Goal: Task Accomplishment & Management: Use online tool/utility

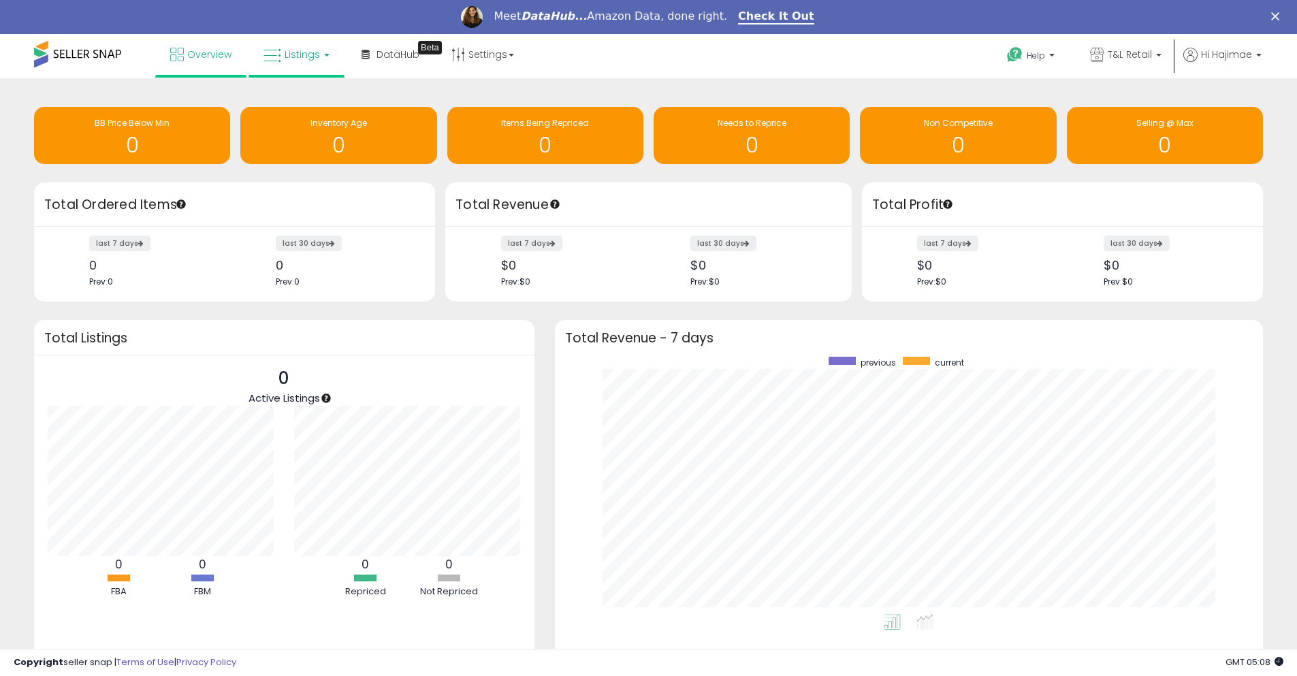
click at [318, 59] on link "Listings" at bounding box center [296, 54] width 86 height 41
click at [306, 151] on icon at bounding box center [308, 153] width 71 height 20
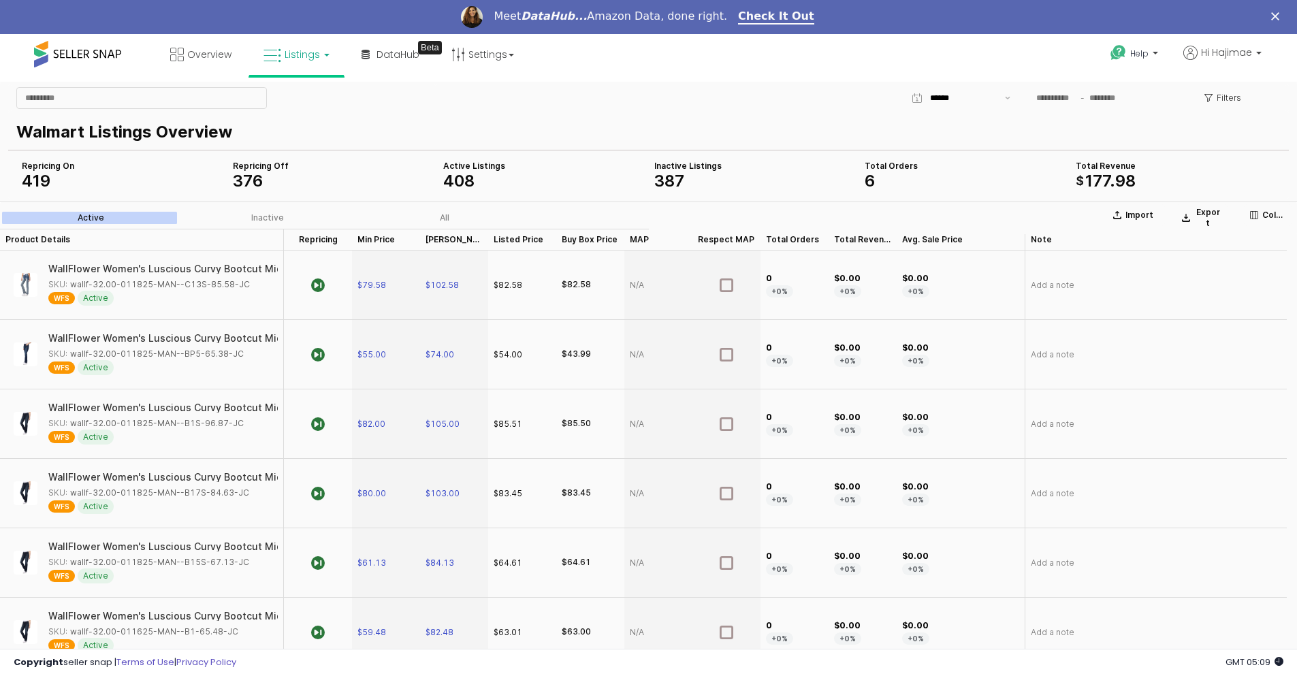
click at [46, 172] on div "Repricing On 419" at bounding box center [122, 174] width 200 height 27
click at [129, 217] on label "Active" at bounding box center [90, 218] width 177 height 12
click at [317, 237] on div "Repricing Repricing" at bounding box center [318, 240] width 68 height 22
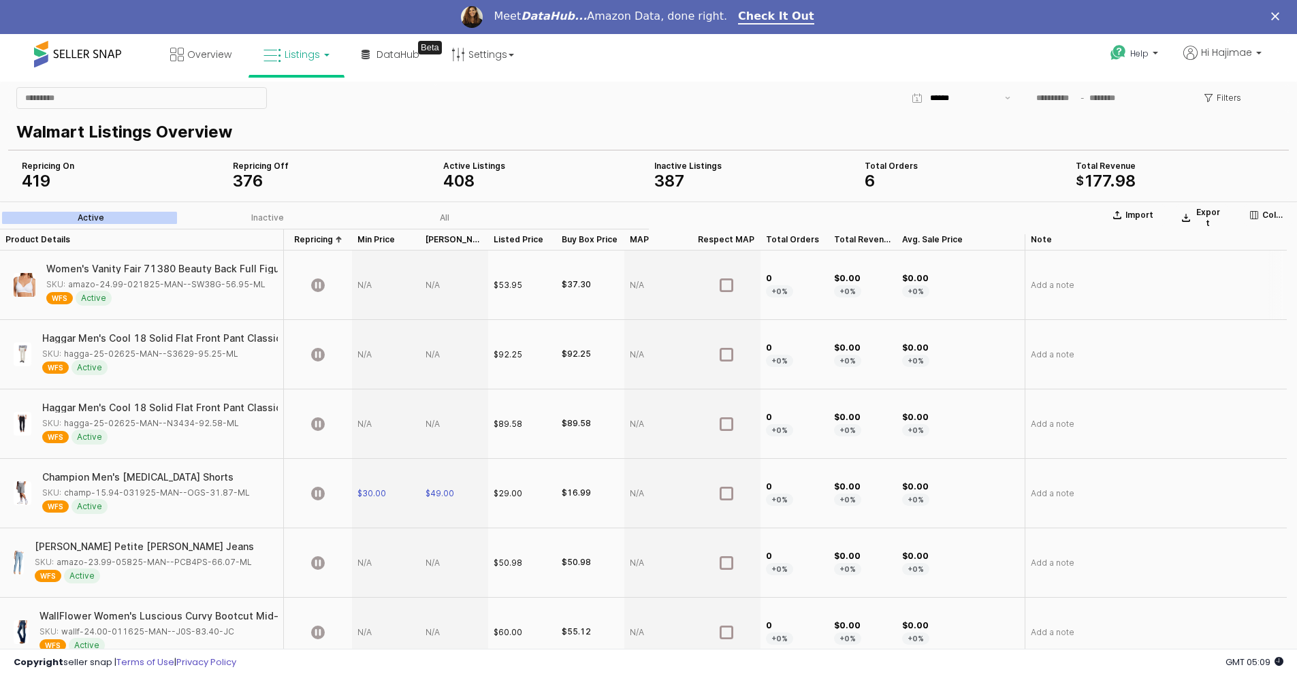
click at [103, 263] on div "Women's Vanity Fair 71380 Beauty Back Full Figure Wirefree Bra (Star White 38G)…" at bounding box center [141, 285] width 272 height 58
drag, startPoint x: 108, startPoint y: 269, endPoint x: 76, endPoint y: 269, distance: 32.7
click at [76, 269] on div "Women's Vanity Fair 71380 Beauty Back Full Figure Wirefree Bra (Star White 38G)" at bounding box center [225, 269] width 387 height 10
click at [27, 278] on img "App Frame" at bounding box center [25, 285] width 22 height 24
click at [202, 287] on div "SKU: amazo-24.99-021825-MAN--SW38G-56.95-ML" at bounding box center [155, 284] width 219 height 12
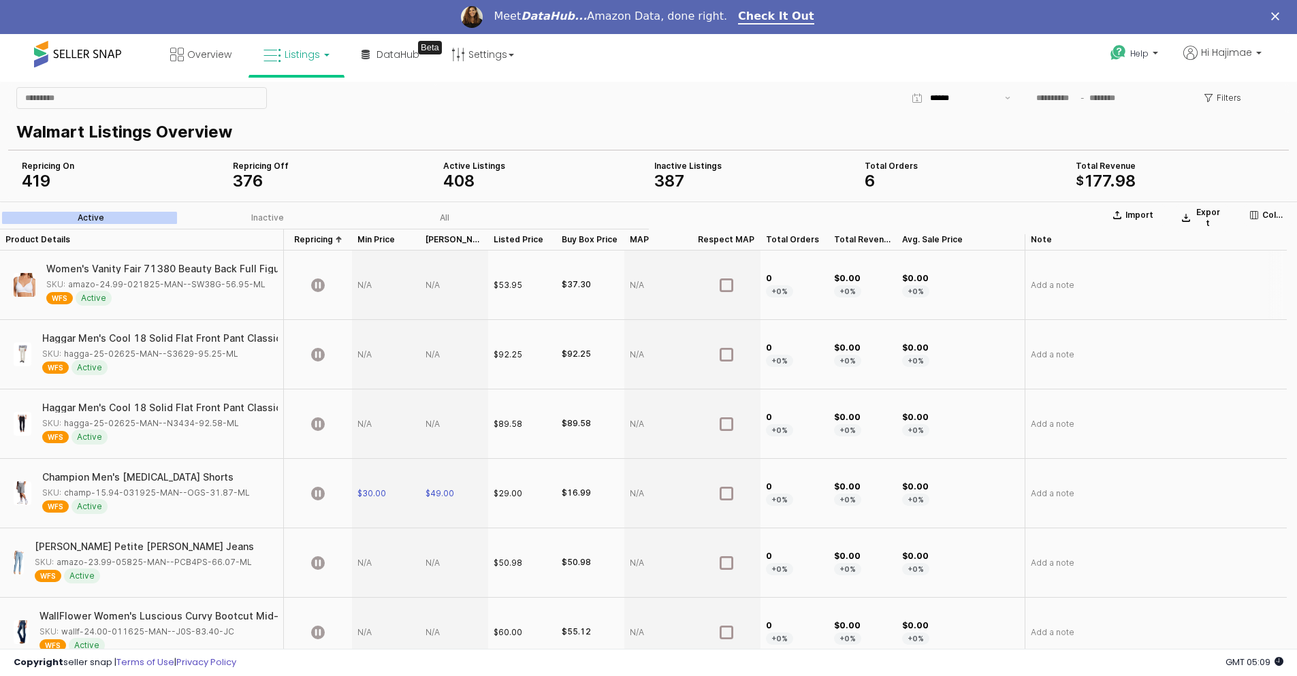
drag, startPoint x: 261, startPoint y: 283, endPoint x: 269, endPoint y: 291, distance: 11.6
click at [269, 291] on div "Women's Vanity Fair 71380 Beauty Back Full Figure Wirefree Bra (Star White 38G)…" at bounding box center [157, 285] width 223 height 42
click at [196, 294] on div "WFS Active" at bounding box center [157, 298] width 223 height 15
click at [206, 280] on div "SKU: amazo-24.99-021825-MAN--SW38G-56.95-ML" at bounding box center [155, 284] width 219 height 12
click at [63, 298] on span "WFS" at bounding box center [59, 298] width 27 height 12
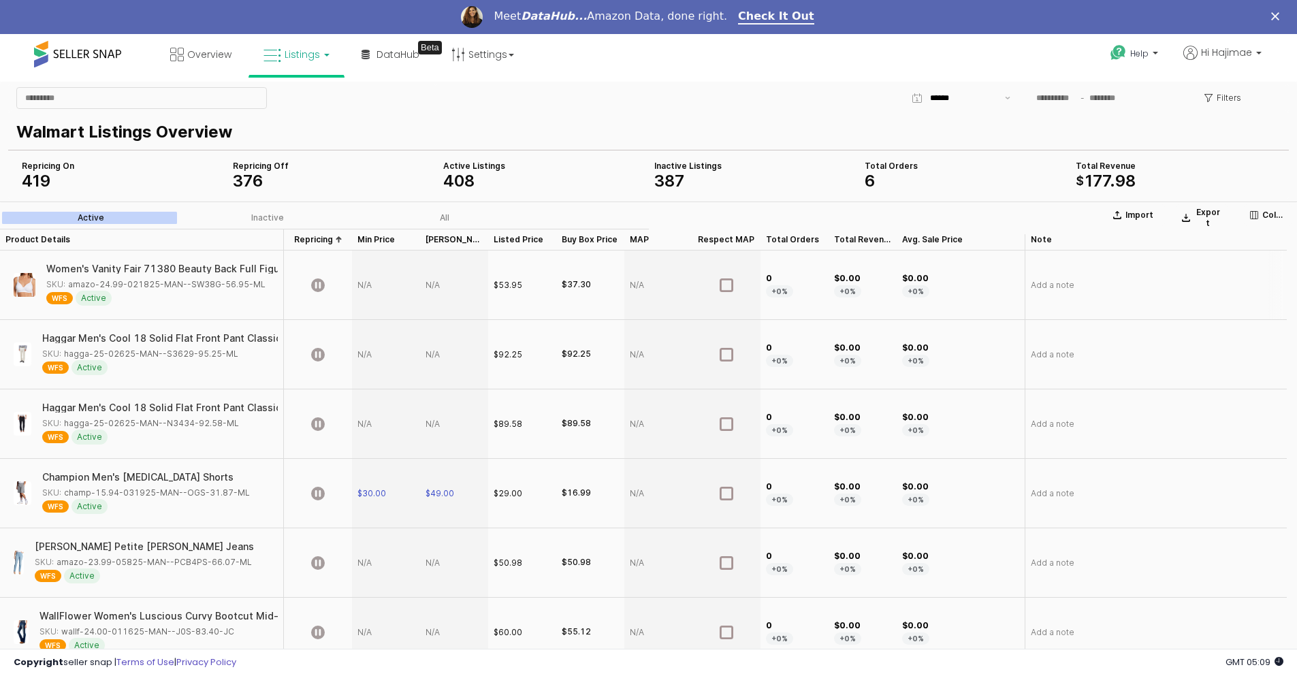
click at [260, 286] on div "SKU: amazo-24.99-021825-MAN--SW38G-56.95-ML" at bounding box center [157, 284] width 223 height 12
click at [190, 301] on div "WFS Active" at bounding box center [157, 298] width 223 height 15
drag, startPoint x: 67, startPoint y: 284, endPoint x: 256, endPoint y: 289, distance: 188.6
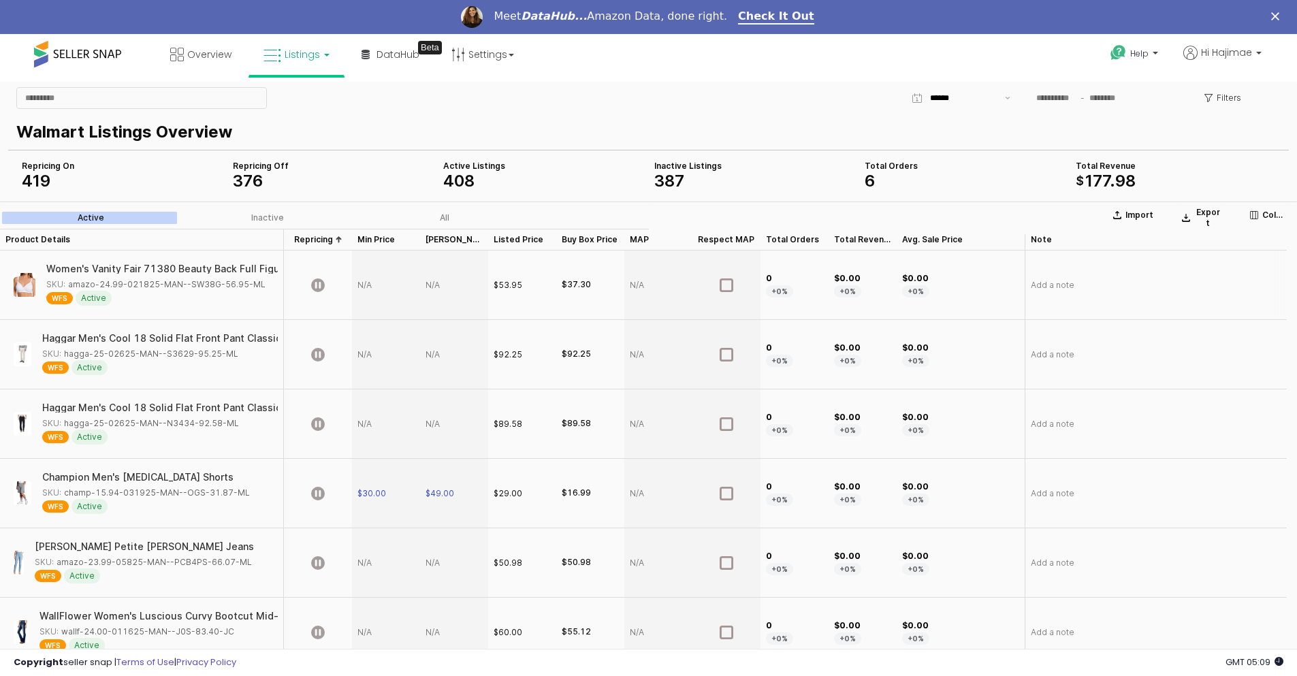
click at [256, 289] on div "SKU: amazo-24.99-021825-MAN--SW38G-56.95-ML" at bounding box center [155, 284] width 219 height 12
click at [442, 219] on div "All" at bounding box center [445, 218] width 10 height 10
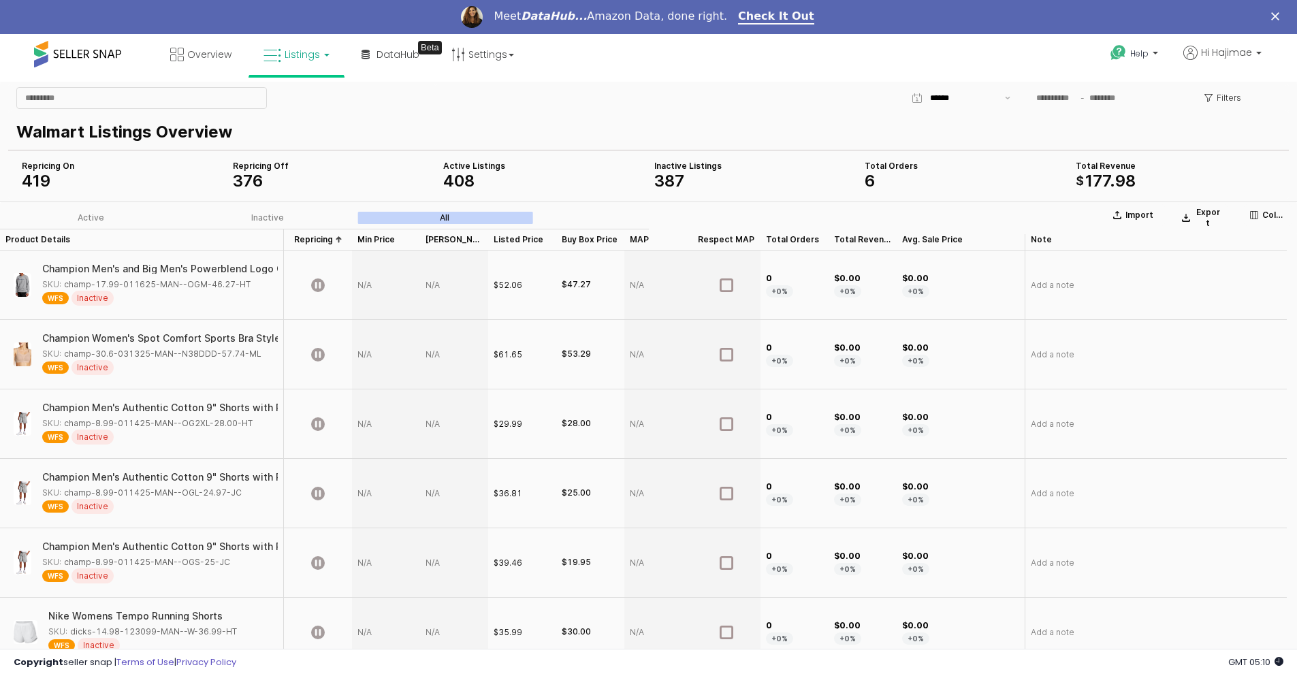
click at [82, 227] on div "Active Inactive All" at bounding box center [270, 218] width 540 height 22
drag, startPoint x: 256, startPoint y: 287, endPoint x: 242, endPoint y: 280, distance: 15.5
click at [242, 280] on div "SKU: champ-17.99-011625-MAN--OGM-46.27-HT" at bounding box center [155, 284] width 227 height 12
copy div "champ-17.99-011625-MAN--OGM-46.27-HT"
click at [97, 216] on div "Active" at bounding box center [91, 218] width 27 height 10
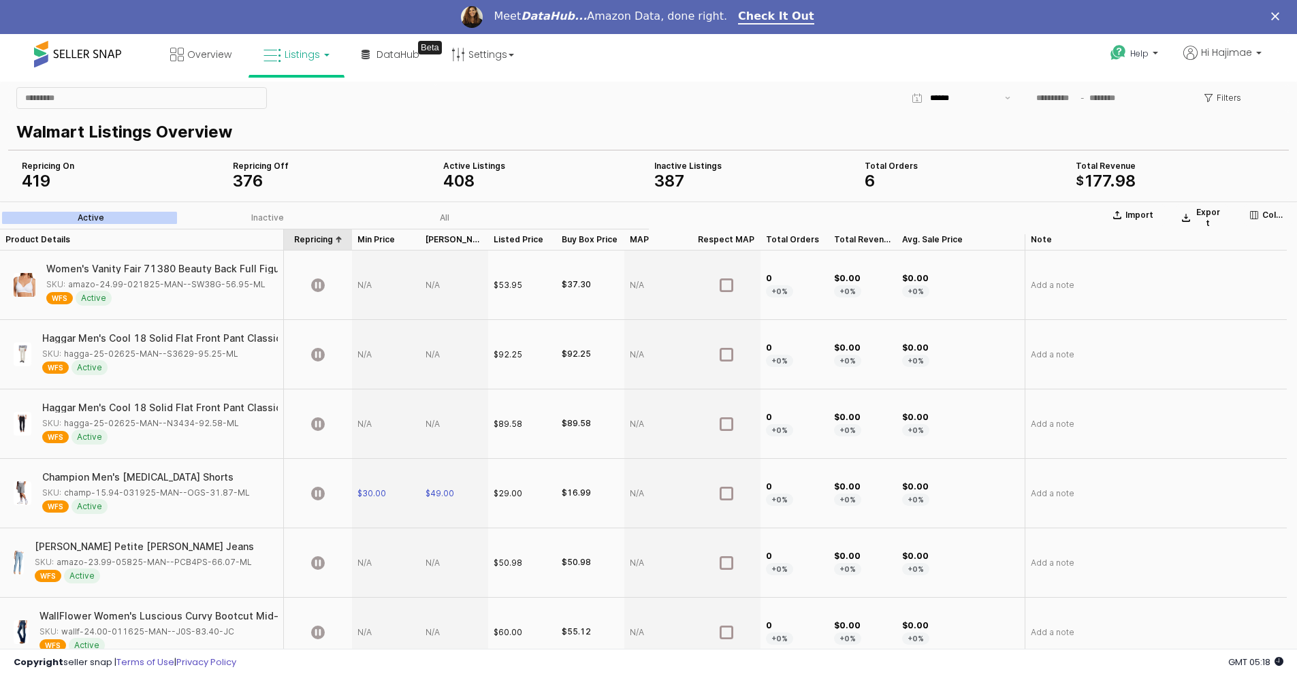
click at [334, 240] on div "Repricing Repricing" at bounding box center [318, 240] width 68 height 22
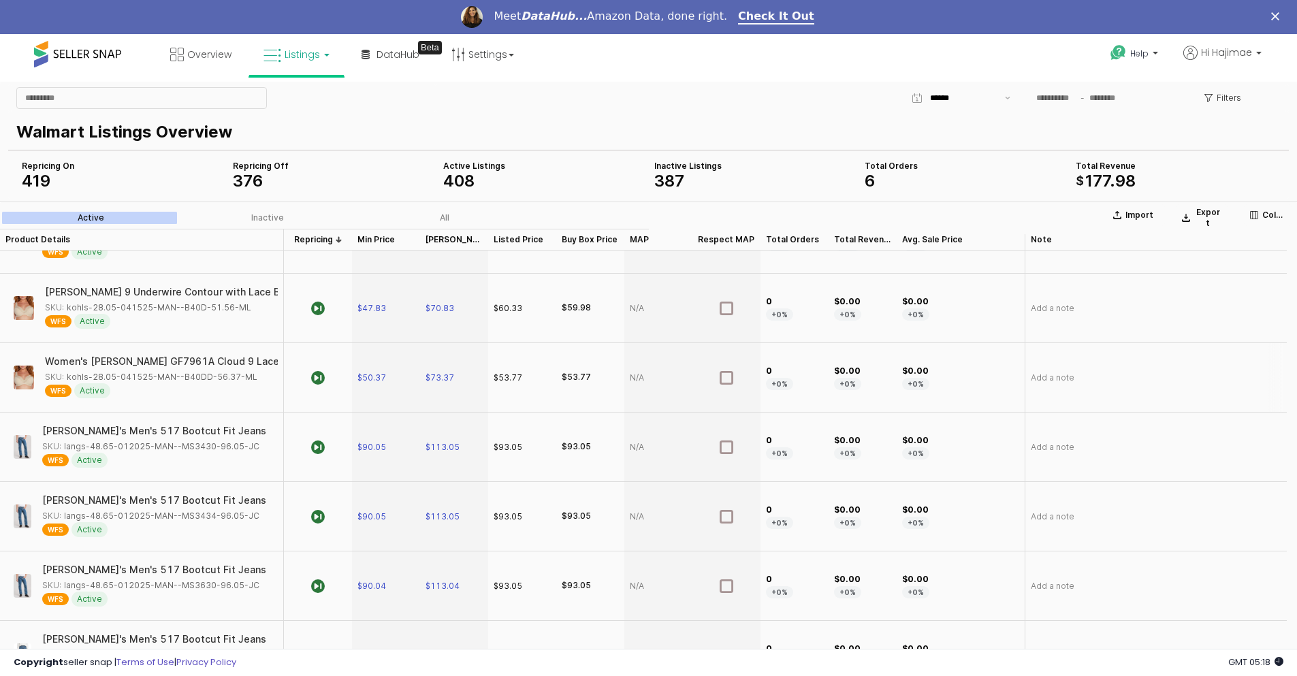
scroll to position [1361, 0]
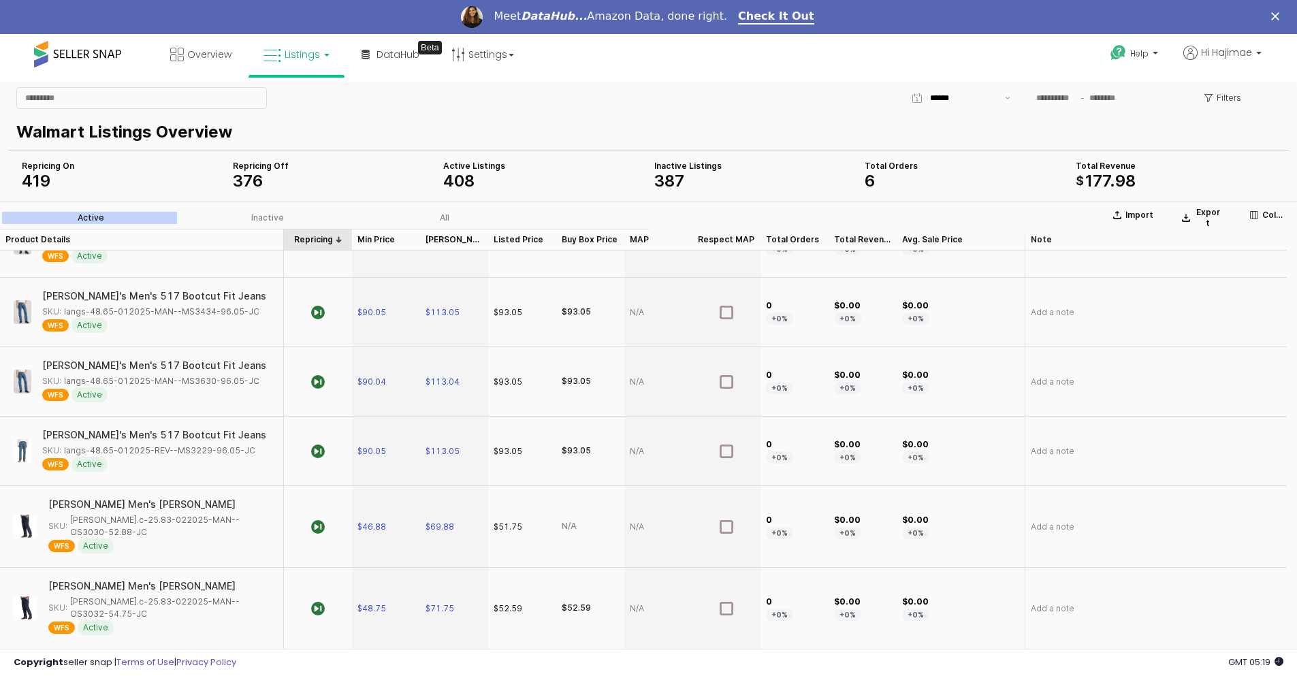
click at [338, 231] on div "Repricing Repricing" at bounding box center [318, 240] width 68 height 22
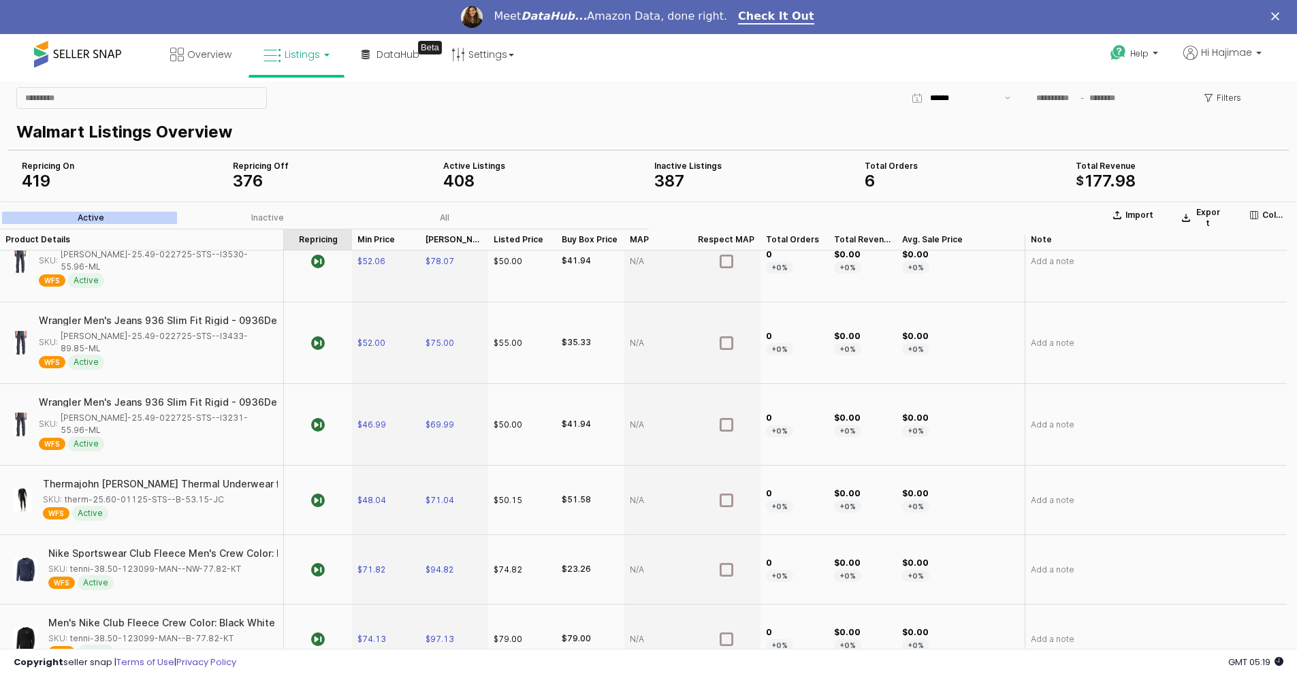
click at [320, 237] on div "Repricing Repricing" at bounding box center [318, 240] width 68 height 22
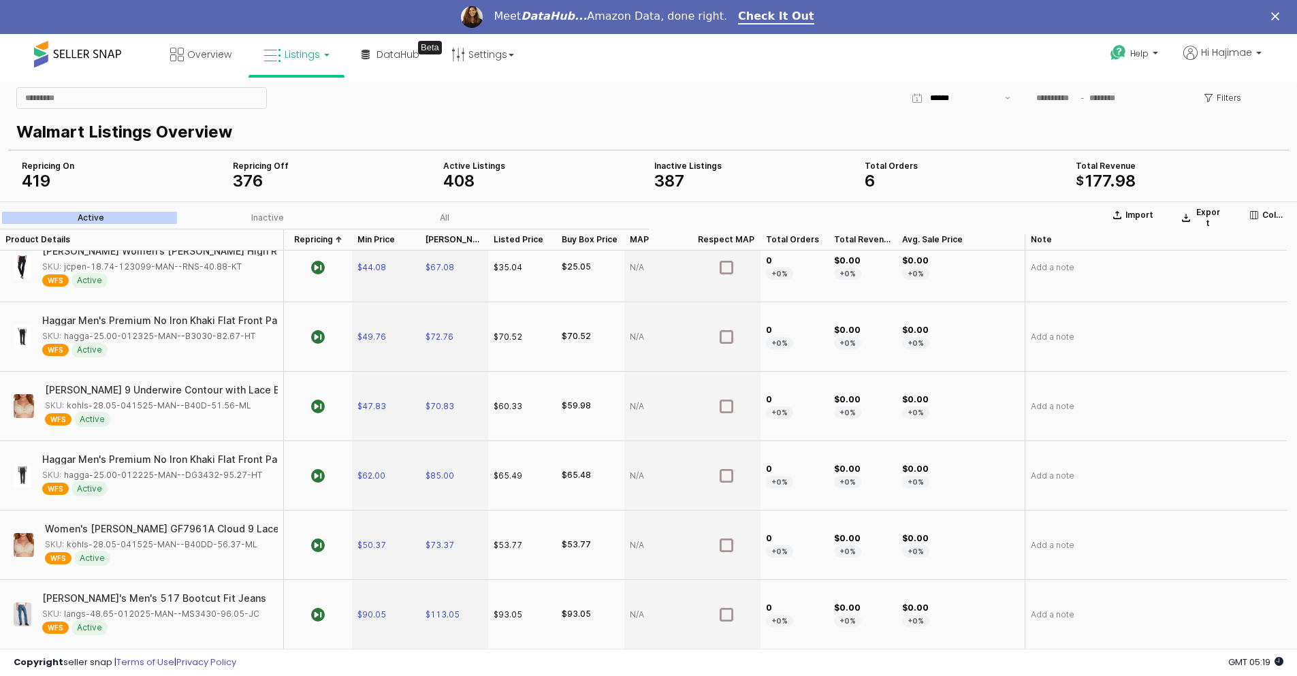
click at [319, 238] on div "Repricing Repricing" at bounding box center [318, 240] width 68 height 22
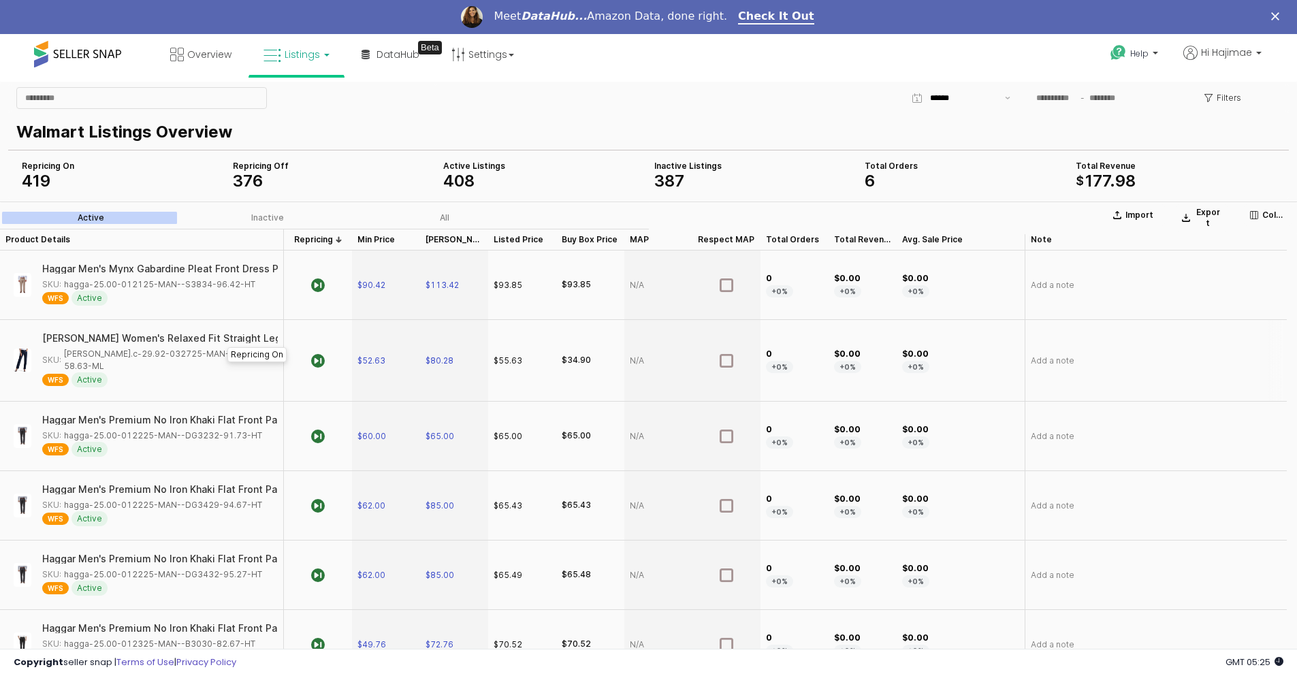
scroll to position [0, 0]
click at [340, 233] on div "Repricing Repricing" at bounding box center [318, 240] width 68 height 22
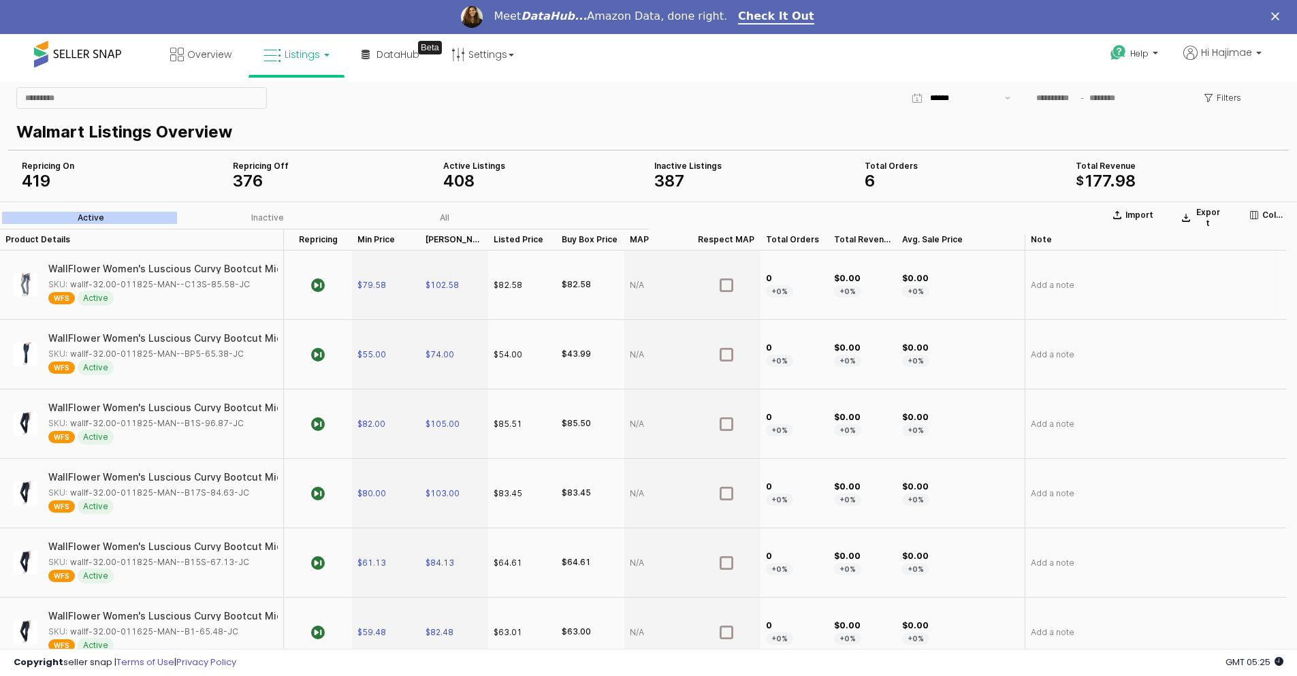
drag, startPoint x: 67, startPoint y: 287, endPoint x: 243, endPoint y: 286, distance: 176.3
click at [243, 286] on div "SKU: wallf-32.00-011825-MAN--C13S-85.58-JC" at bounding box center [148, 284] width 201 height 12
copy div "wallf-32.00-011825-MAN--C13S-85.58-JC"
drag, startPoint x: 245, startPoint y: 357, endPoint x: 237, endPoint y: 357, distance: 8.2
click at [237, 357] on div "SKU: wallf-32.00-011825-MAN--BP5-65.38-JC" at bounding box center [158, 354] width 221 height 12
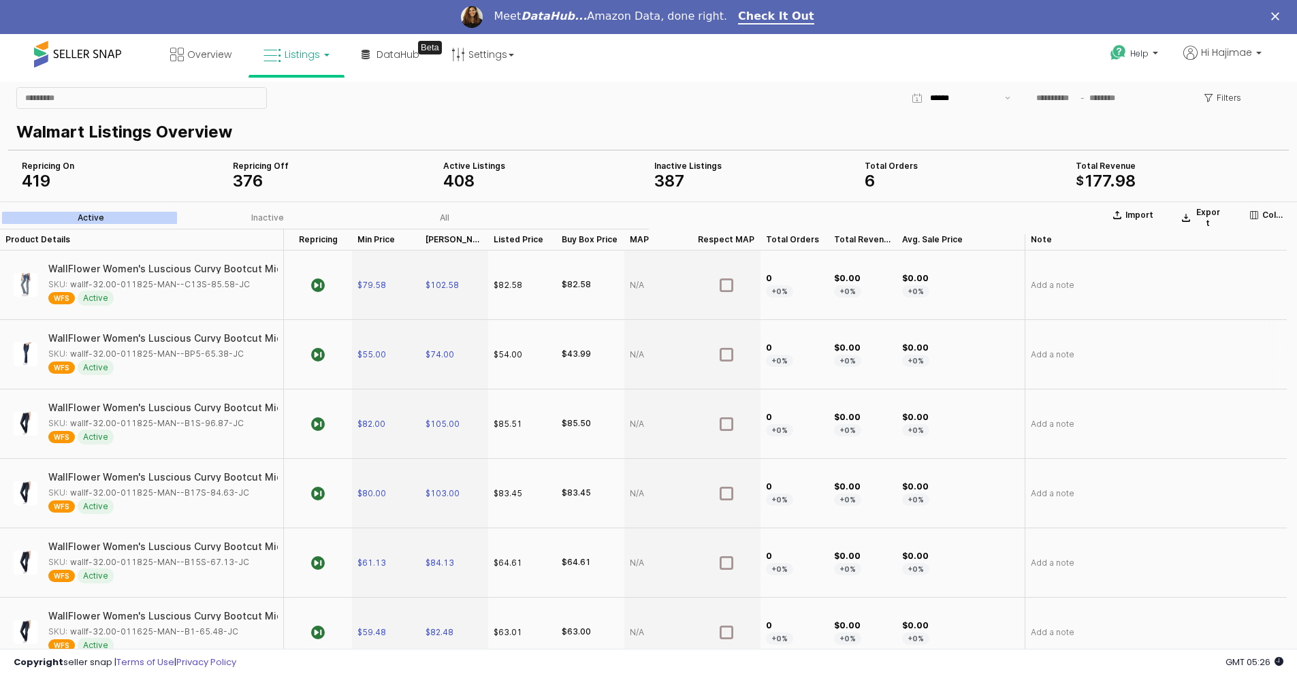
copy div "wallf-32.00-011825-MAN--BP5-65.38-JC"
drag, startPoint x: 244, startPoint y: 425, endPoint x: 236, endPoint y: 423, distance: 8.4
click at [236, 423] on div "SKU: wallf-32.00-011825-MAN--B1S-96.87-JC" at bounding box center [158, 423] width 221 height 12
copy div "wallf-32.00-011825-MAN--B1S-96.87-JC"
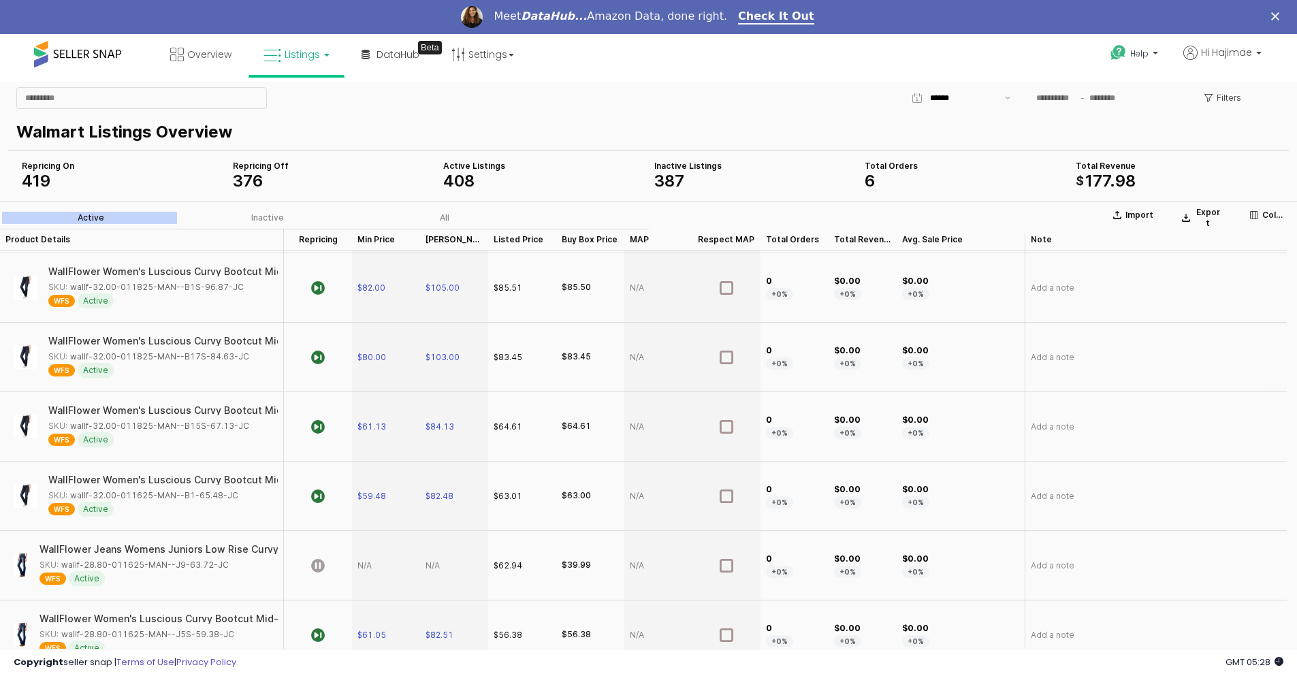
drag, startPoint x: 255, startPoint y: 358, endPoint x: 240, endPoint y: 356, distance: 14.4
click at [240, 356] on div "SKU: wallf-32.00-011825-MAN--B17S-84.63-JC" at bounding box center [158, 357] width 221 height 12
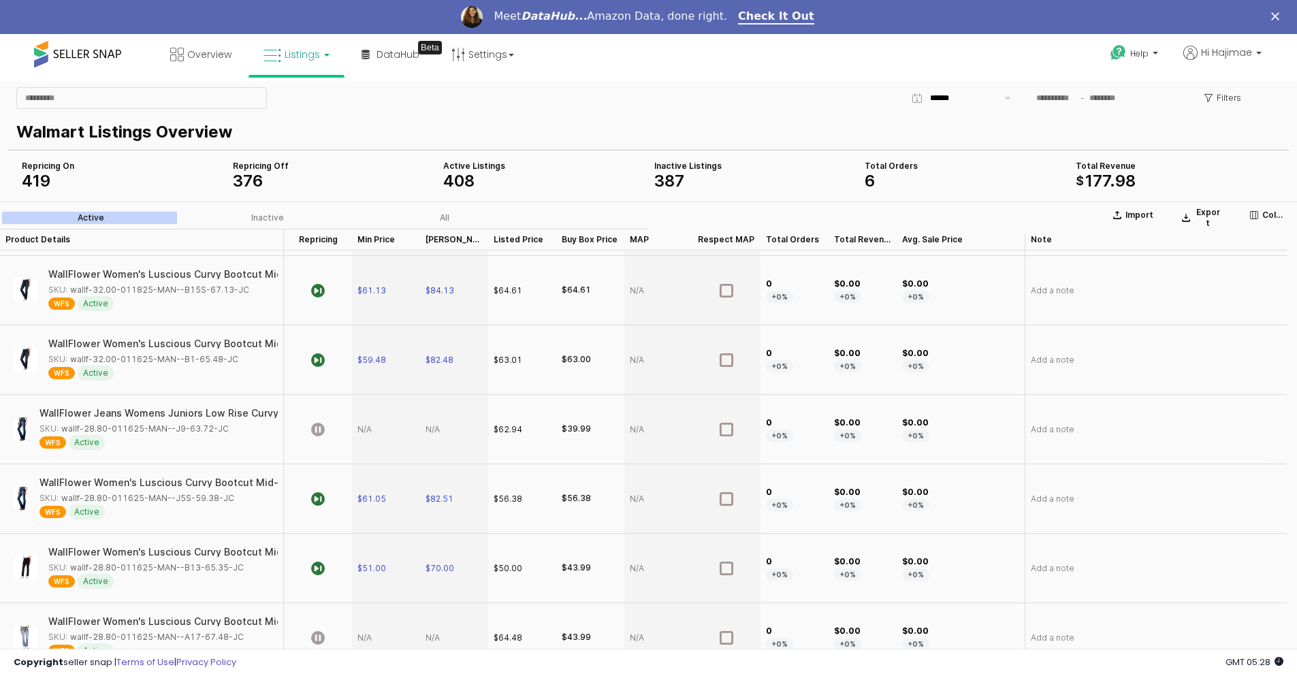
click at [227, 426] on div "SKU: wallf-28.80-011625-MAN--J9-63.72-JC" at bounding box center [154, 429] width 230 height 12
drag, startPoint x: 237, startPoint y: 425, endPoint x: 225, endPoint y: 429, distance: 12.7
click at [225, 429] on div "SKU: wallf-28.80-011625-MAN--J9-63.72-JC" at bounding box center [154, 429] width 230 height 12
drag, startPoint x: 229, startPoint y: 430, endPoint x: 216, endPoint y: 429, distance: 13.0
click at [216, 429] on div "SKU: wallf-28.80-011625-MAN--J9-63.72-JC" at bounding box center [154, 429] width 230 height 12
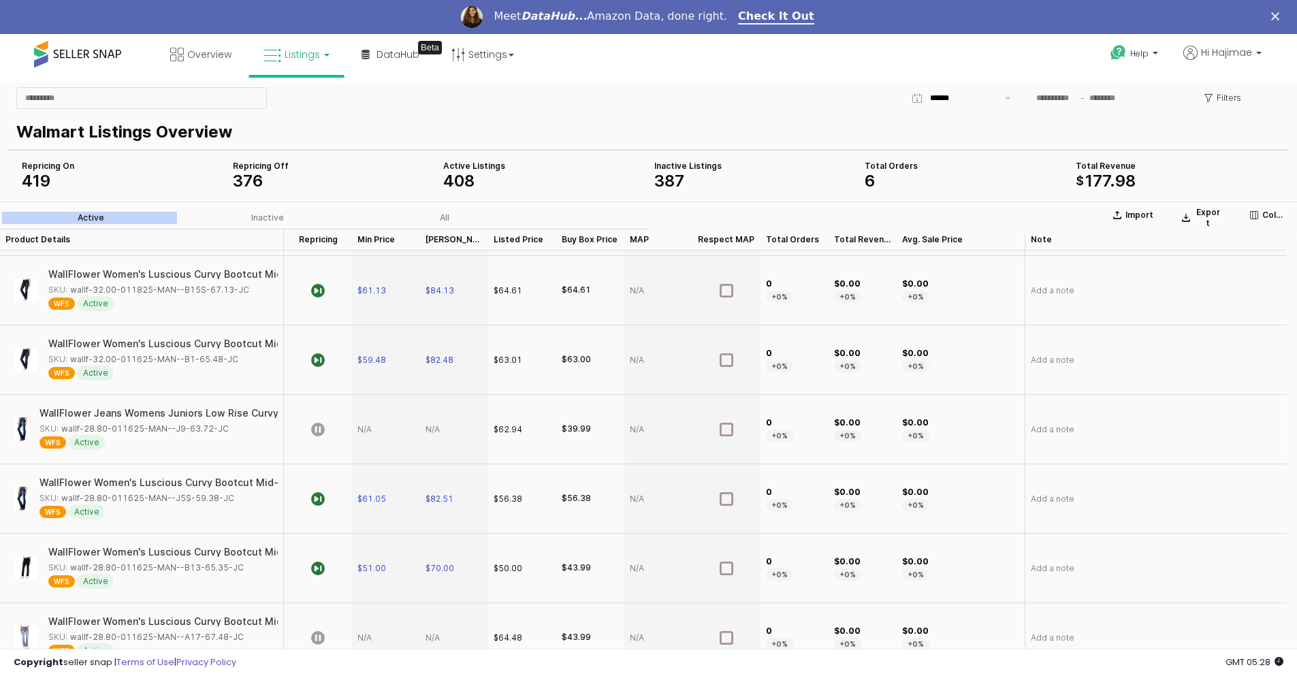
click at [240, 438] on div "WFS Active" at bounding box center [154, 442] width 230 height 15
drag, startPoint x: 236, startPoint y: 425, endPoint x: 222, endPoint y: 428, distance: 14.0
click at [222, 428] on div "SKU: wallf-28.80-011625-MAN--J9-63.72-JC" at bounding box center [154, 429] width 230 height 12
copy div "wallf-28.80-011625-MAN--J9-63.72-JC"
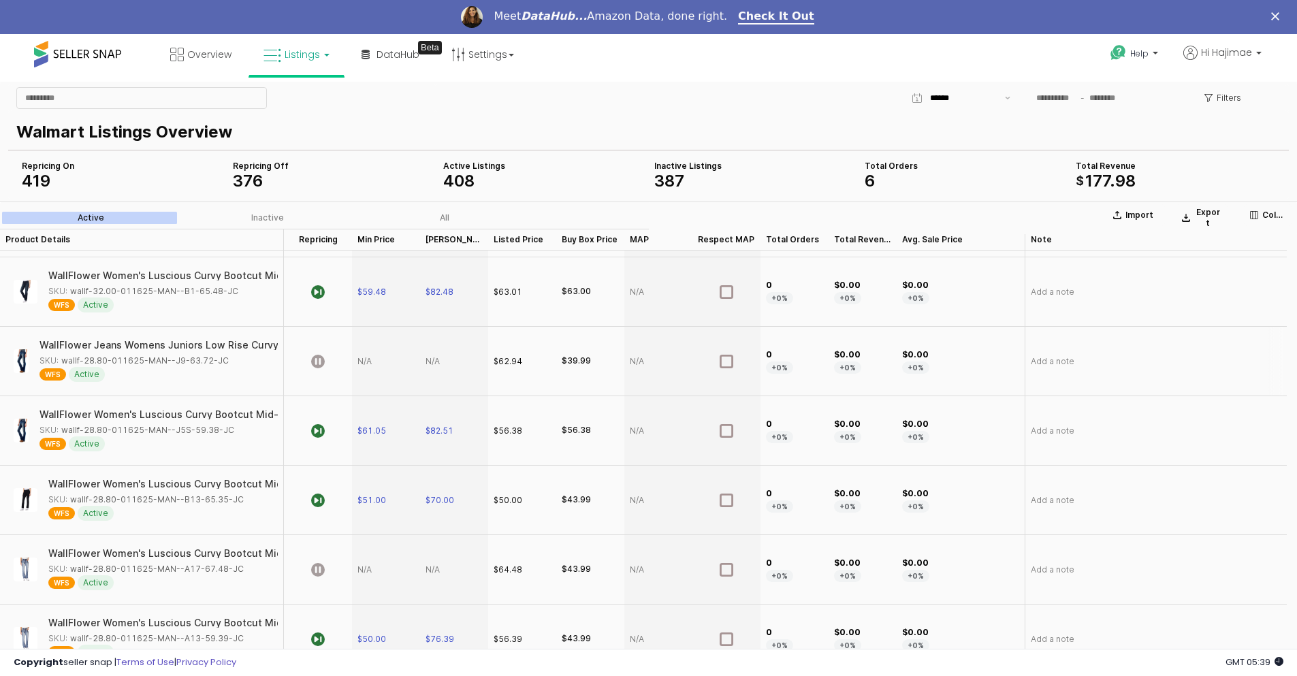
click at [359, 359] on div "App Frame" at bounding box center [386, 361] width 68 height 69
click at [370, 357] on div "App Frame" at bounding box center [386, 361] width 68 height 69
click at [361, 355] on div "App Frame" at bounding box center [386, 361] width 68 height 69
type input "**"
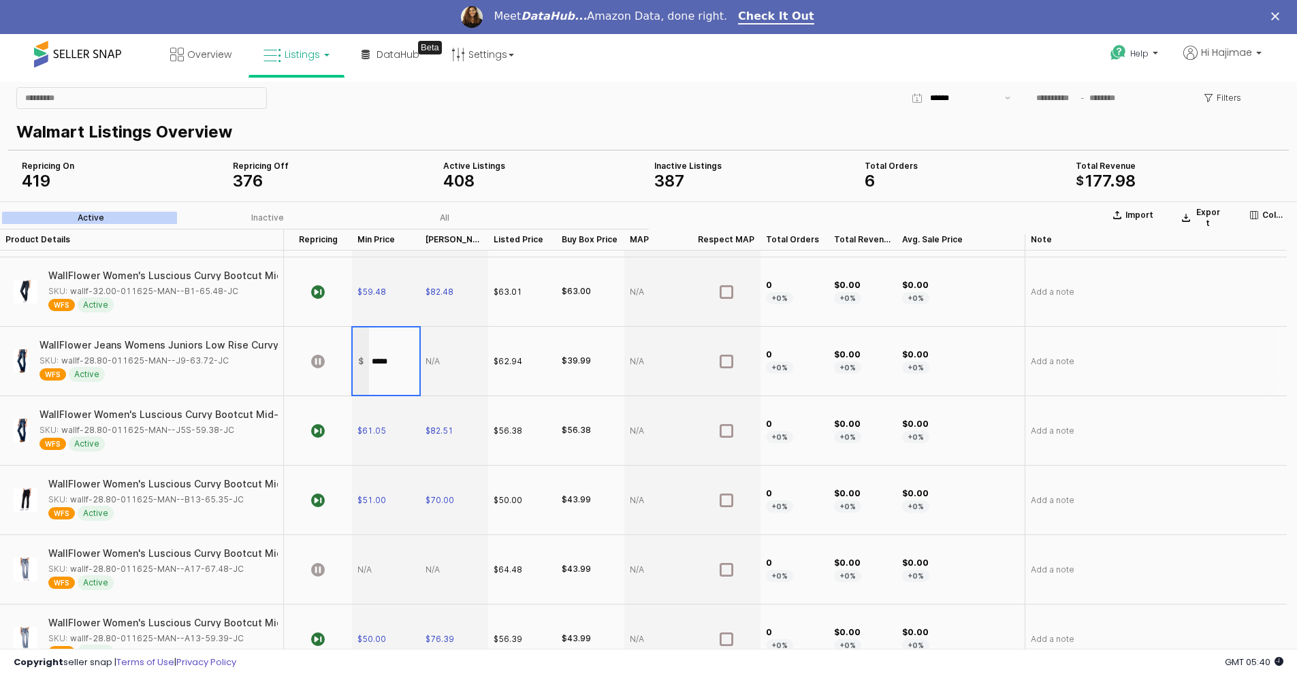
click at [466, 357] on section "Import Export Columns Active Inactive All Product Details Product Details Repri…" at bounding box center [648, 444] width 1297 height 486
click at [436, 365] on div "App Frame" at bounding box center [454, 361] width 68 height 69
type input "*****"
click at [318, 361] on section "Import Export Columns Active Inactive All Product Details Product Details Repri…" at bounding box center [648, 444] width 1297 height 486
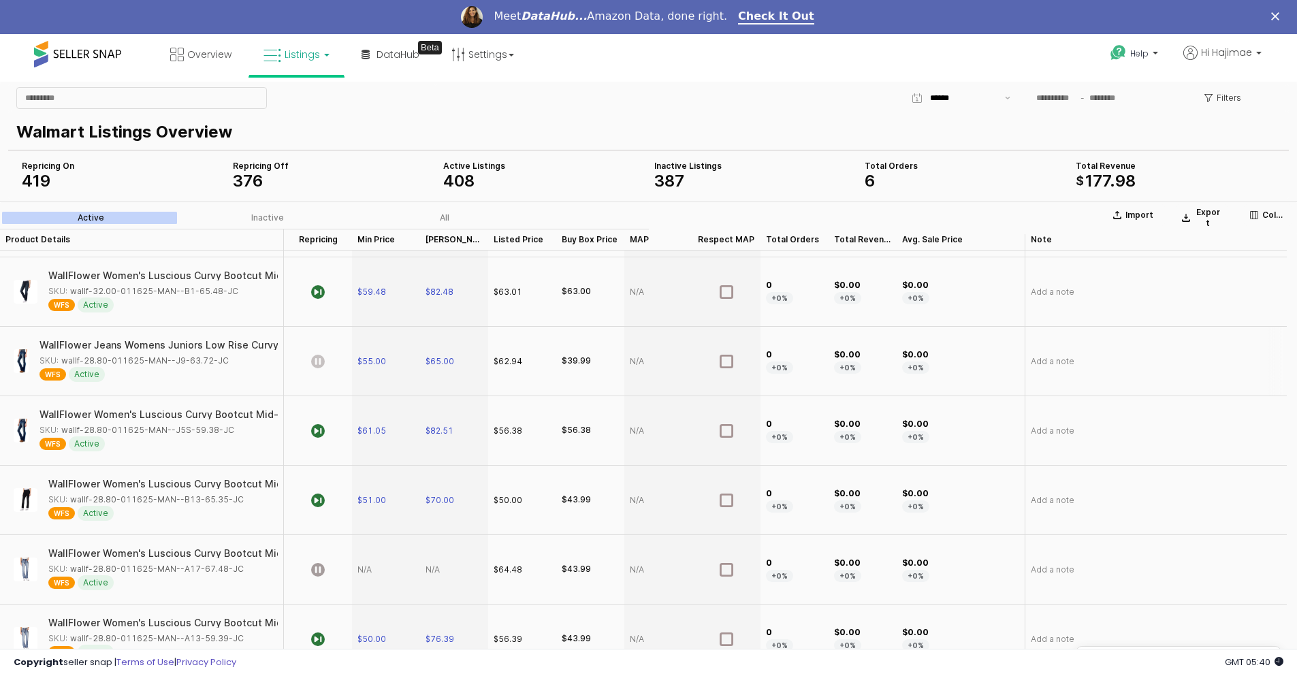
click at [319, 361] on icon "App Frame" at bounding box center [318, 362] width 14 height 14
drag, startPoint x: 57, startPoint y: 361, endPoint x: 227, endPoint y: 364, distance: 169.5
click at [227, 364] on div "SKU: wallf-28.80-011625-MAN--J5S-59.38-JC" at bounding box center [136, 362] width 195 height 12
copy div "wallf-28.80-011625-MAN--J5S-59.38-JC"
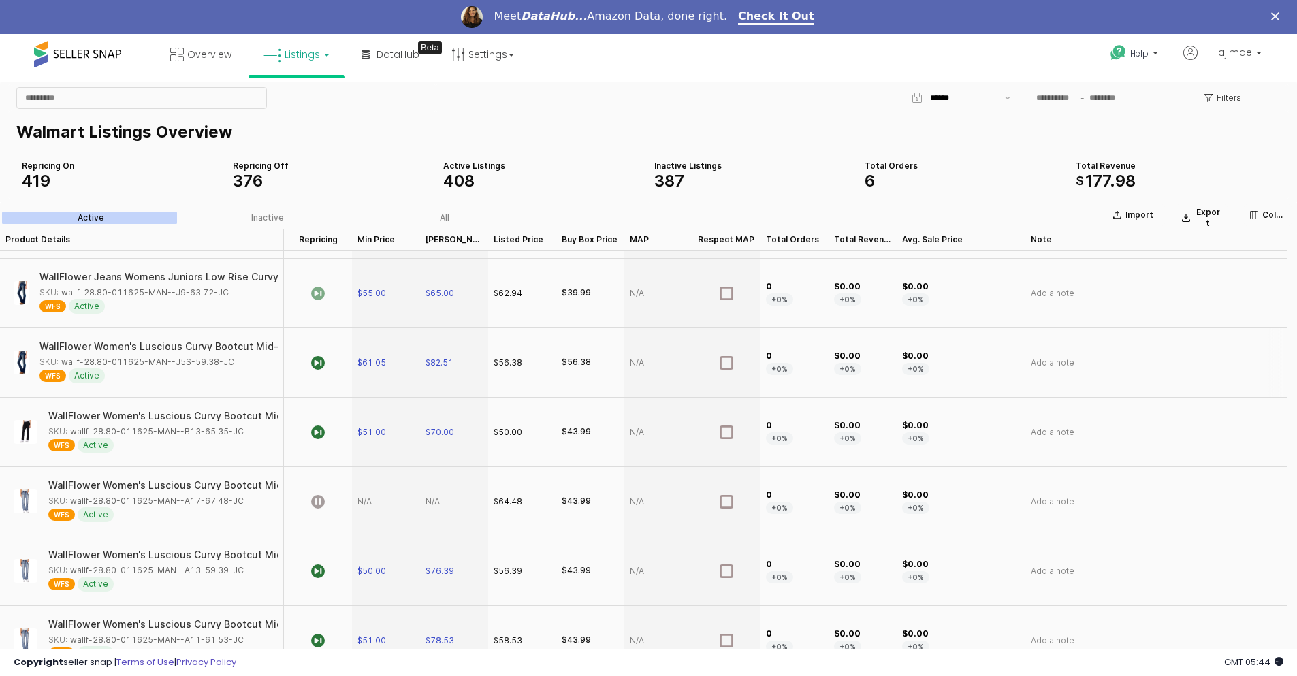
copy div "wallf-28.80-011625-MAN--J5S-59.38-JC"
drag, startPoint x: 65, startPoint y: 430, endPoint x: 208, endPoint y: 434, distance: 143.0
click at [208, 434] on div "SKU: wallf-28.80-011625-MAN--B13-65.35-JC" at bounding box center [145, 431] width 195 height 12
click at [13, 449] on div "WallFlower Women's Luscious Curvy Bootcut Mid-Rise Insta Stretch Juniors Jeans …" at bounding box center [141, 432] width 272 height 58
drag, startPoint x: 249, startPoint y: 434, endPoint x: 231, endPoint y: 439, distance: 18.3
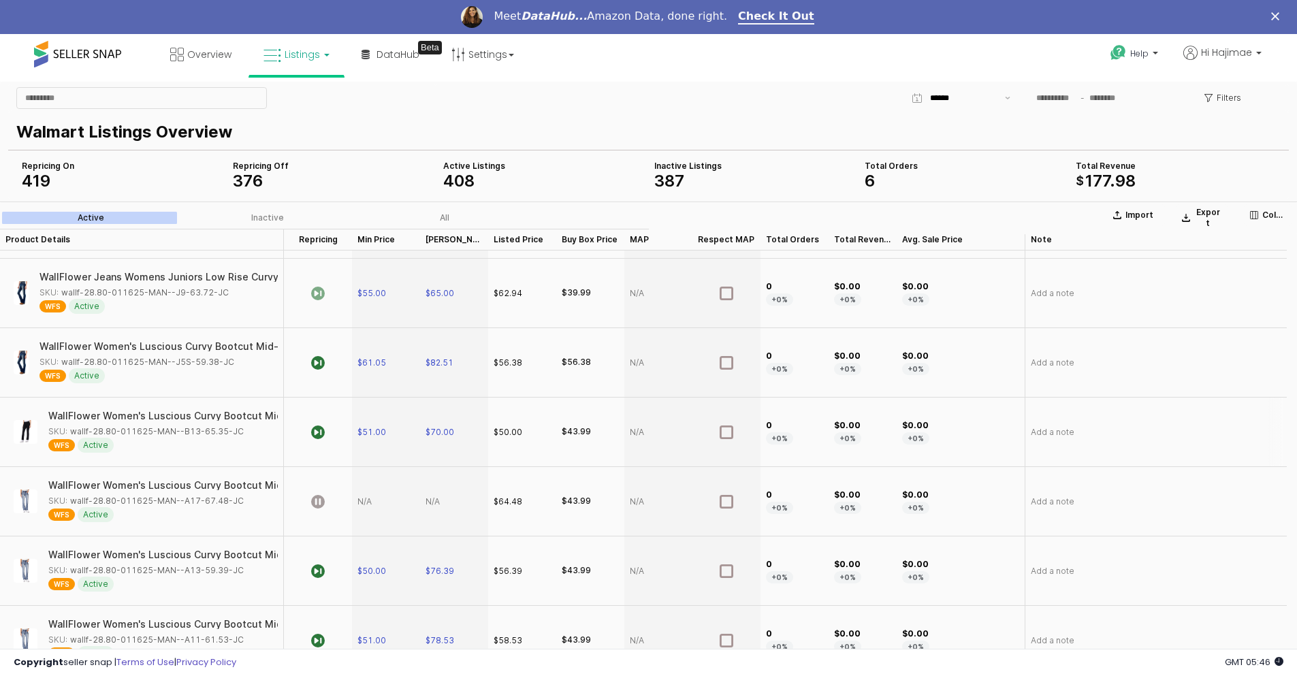
click at [231, 439] on div "WallFlower Women's Luscious Curvy Bootcut Mid-Rise Insta Stretch Juniors Jeans …" at bounding box center [158, 432] width 221 height 42
copy div "wallf-28.80-011625-MAN--B13-65.35-JC WFS Active"
click at [242, 442] on div "WFS Active" at bounding box center [158, 445] width 221 height 15
drag, startPoint x: 255, startPoint y: 434, endPoint x: 237, endPoint y: 433, distance: 18.4
click at [237, 433] on div "SKU: wallf-28.80-011625-MAN--B13-65.35-JC" at bounding box center [158, 431] width 221 height 12
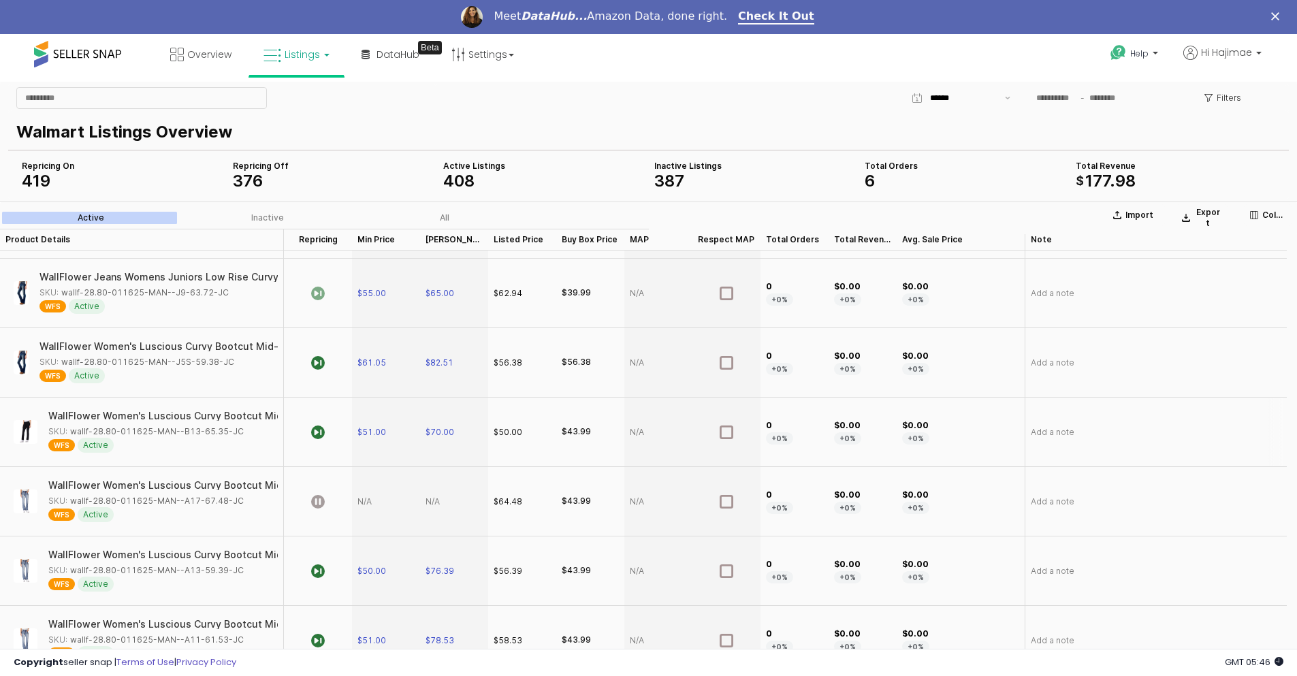
copy div "wallf-28.80-011625-MAN--B13-65.35-JC"
drag, startPoint x: 246, startPoint y: 500, endPoint x: 237, endPoint y: 502, distance: 9.7
click at [237, 502] on div "SKU: wallf-28.80-011625-MAN--A17-67.48-JC" at bounding box center [158, 501] width 221 height 12
copy div "wallf-28.80-011625-MAN--A17-67.48-JC"
click at [366, 503] on div "App Frame" at bounding box center [386, 501] width 68 height 69
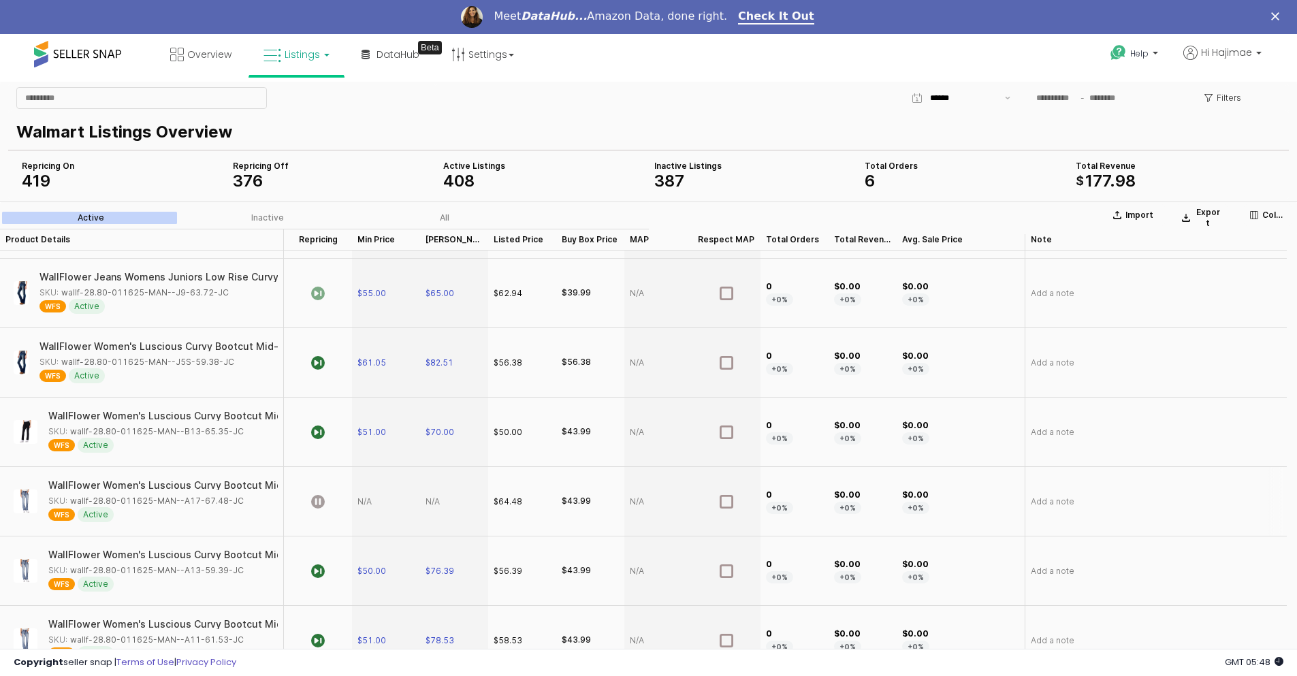
click at [361, 500] on div "App Frame" at bounding box center [386, 501] width 68 height 69
type input "**"
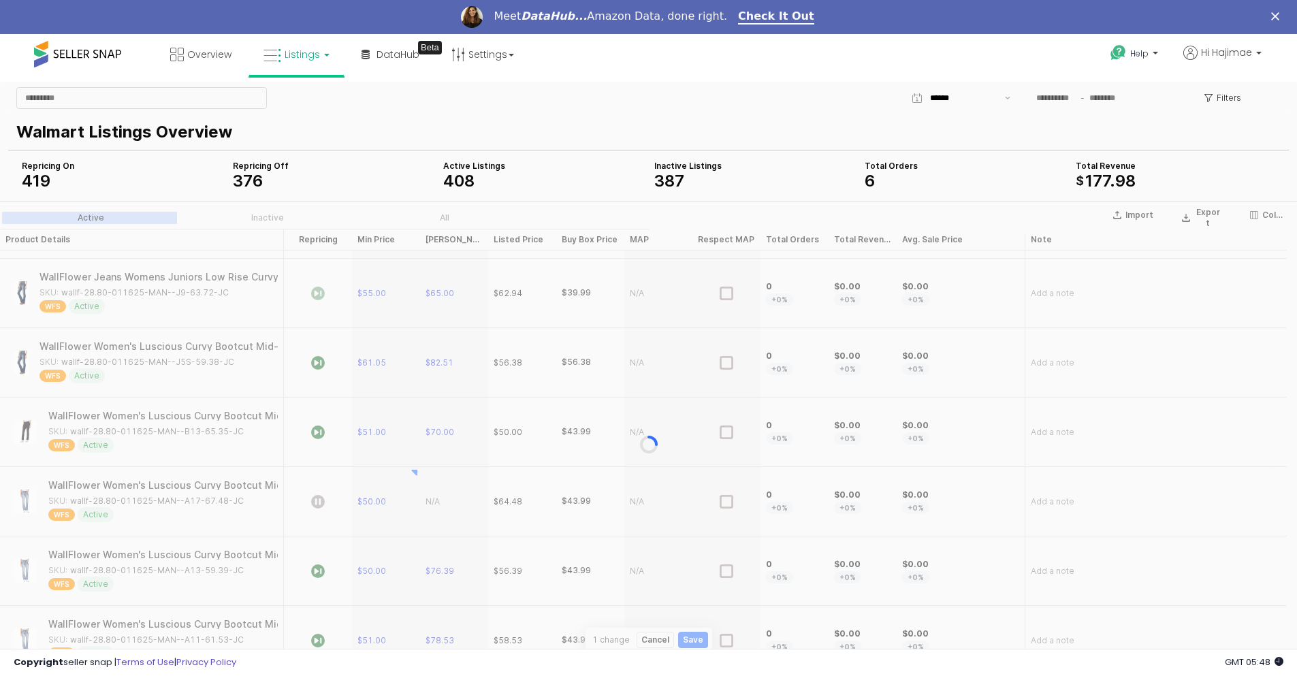
click at [438, 498] on section "Import Export Columns Active Inactive All Product Details Product Details Repri…" at bounding box center [648, 444] width 1297 height 486
click at [438, 498] on div "App Frame" at bounding box center [648, 444] width 1297 height 486
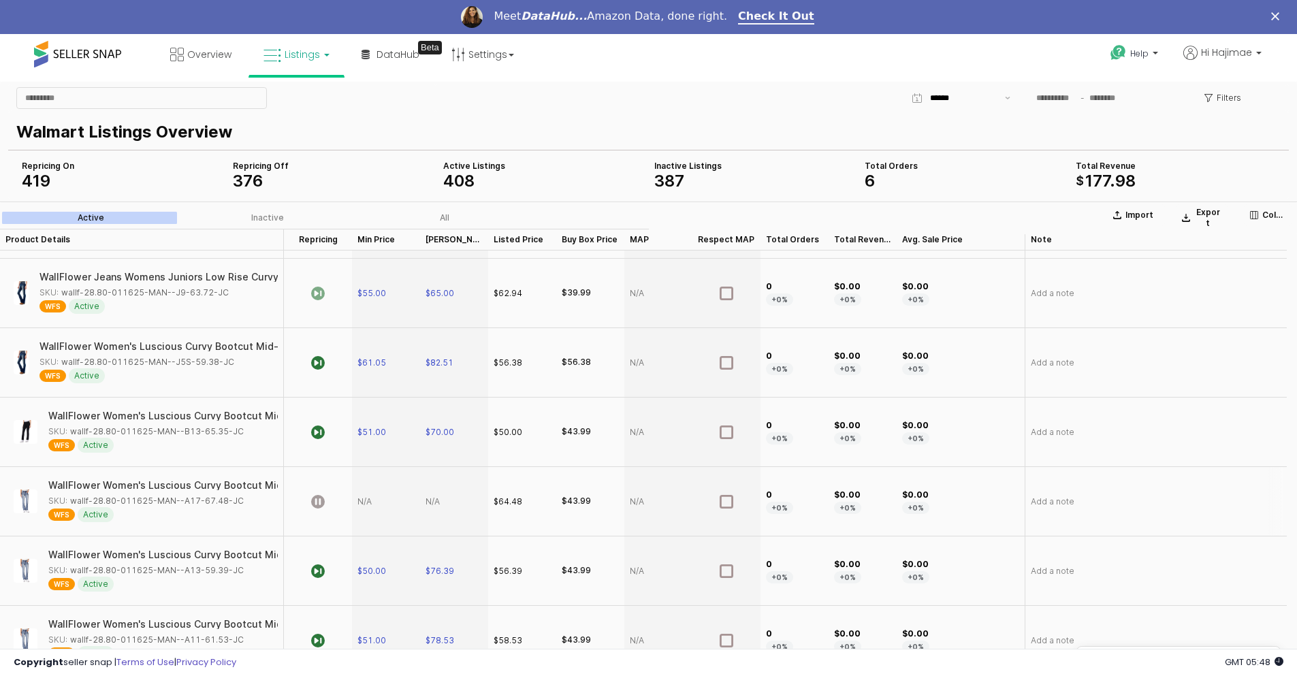
click at [366, 502] on div "App Frame" at bounding box center [386, 501] width 68 height 69
type input "**"
click at [459, 492] on section "Import Export Columns Active Inactive All Product Details Product Details Repri…" at bounding box center [648, 444] width 1297 height 486
click at [394, 500] on div "App Frame" at bounding box center [386, 501] width 68 height 69
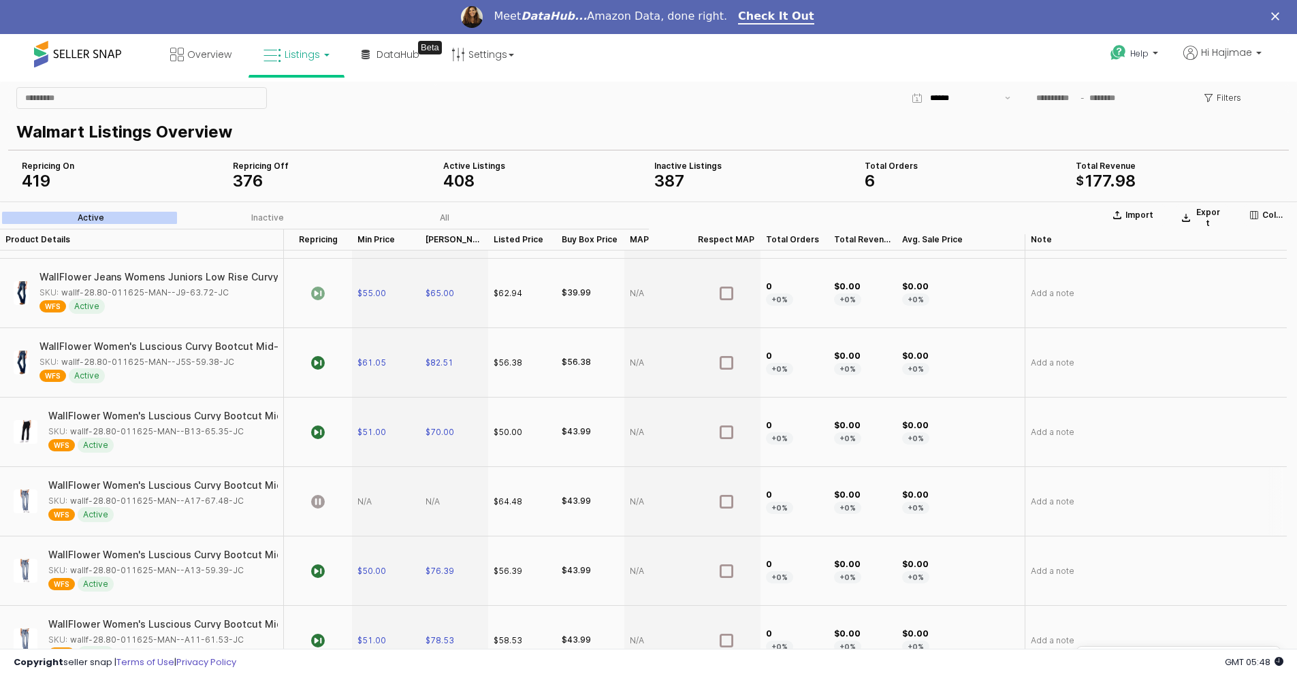
click at [394, 500] on div "App Frame" at bounding box center [386, 501] width 68 height 69
type input "**"
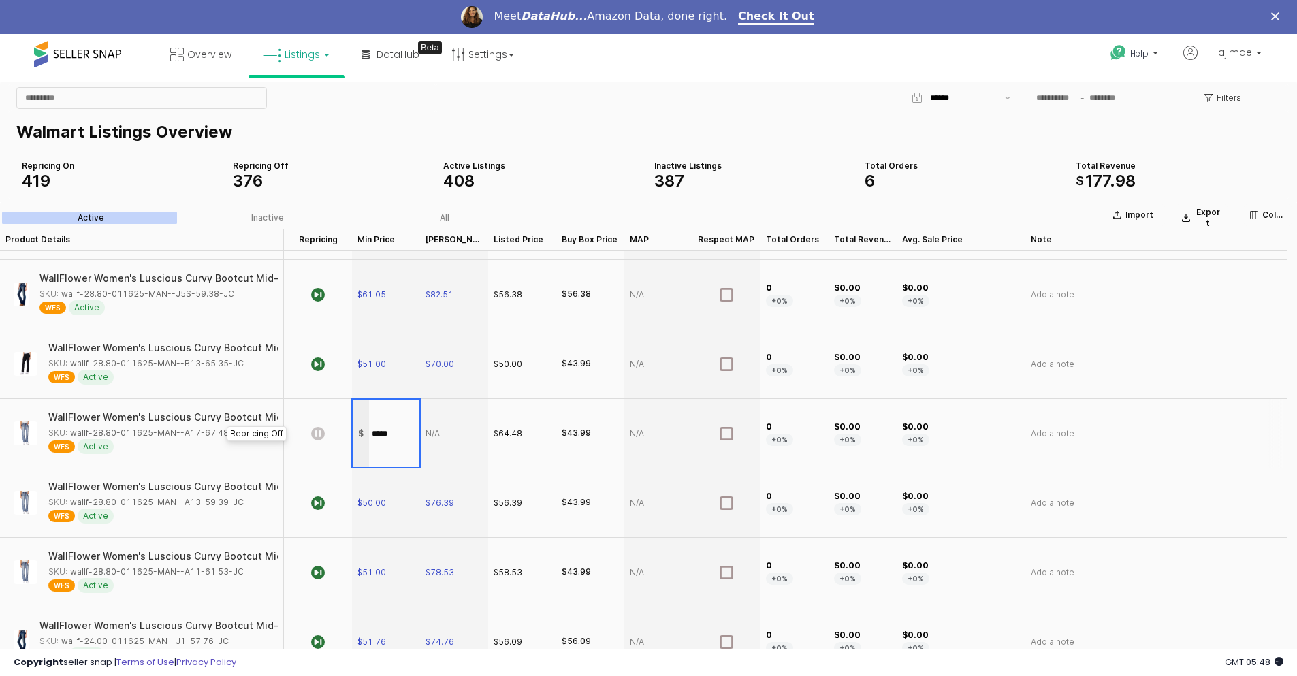
click at [317, 434] on section "Import Export Columns Active Inactive All Product Details Product Details Repri…" at bounding box center [648, 444] width 1297 height 486
click at [362, 437] on div "App Frame" at bounding box center [386, 433] width 68 height 69
click at [368, 434] on div "App Frame" at bounding box center [386, 433] width 68 height 69
click at [360, 430] on div "App Frame" at bounding box center [386, 433] width 68 height 69
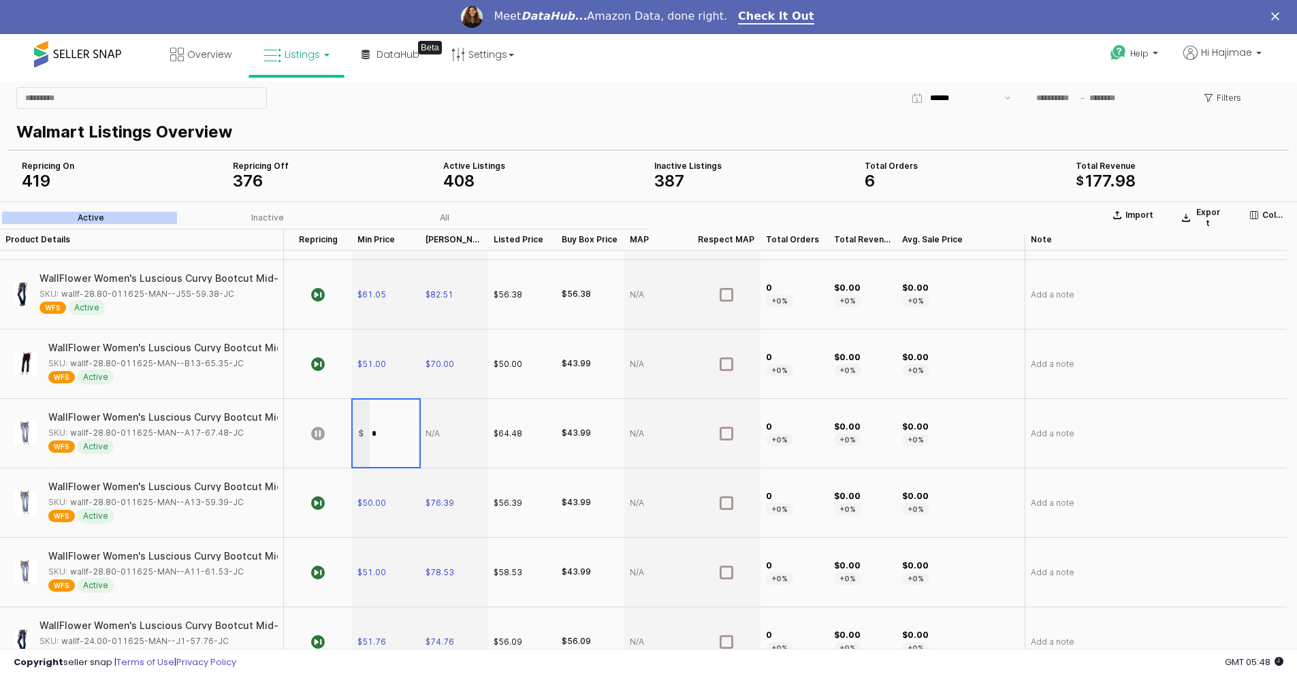
type input "**"
click at [447, 430] on section "Import Export Columns Active Inactive All Product Details Product Details Repri…" at bounding box center [648, 444] width 1297 height 486
click at [383, 424] on div "App Frame" at bounding box center [386, 433] width 68 height 69
type input "*****"
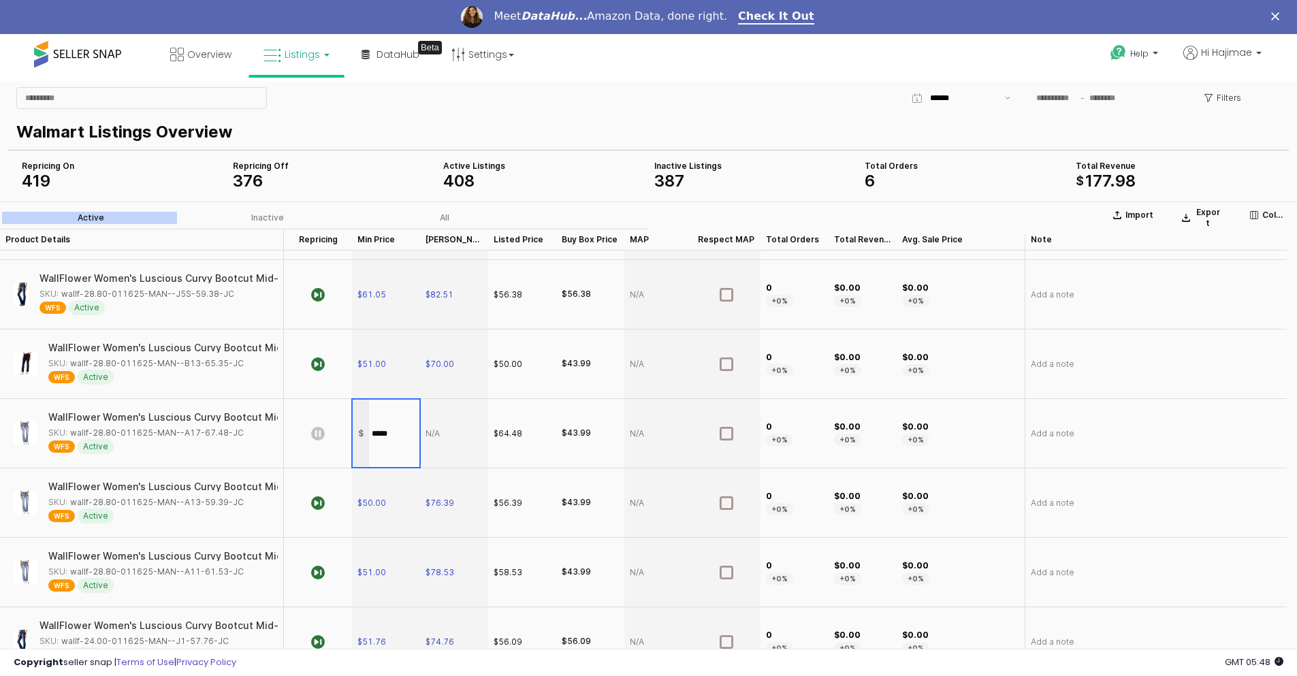
click at [318, 432] on section "Import Export Columns Active Inactive All Product Details Product Details Repri…" at bounding box center [648, 444] width 1297 height 486
click at [318, 432] on icon "App Frame" at bounding box center [318, 434] width 14 height 14
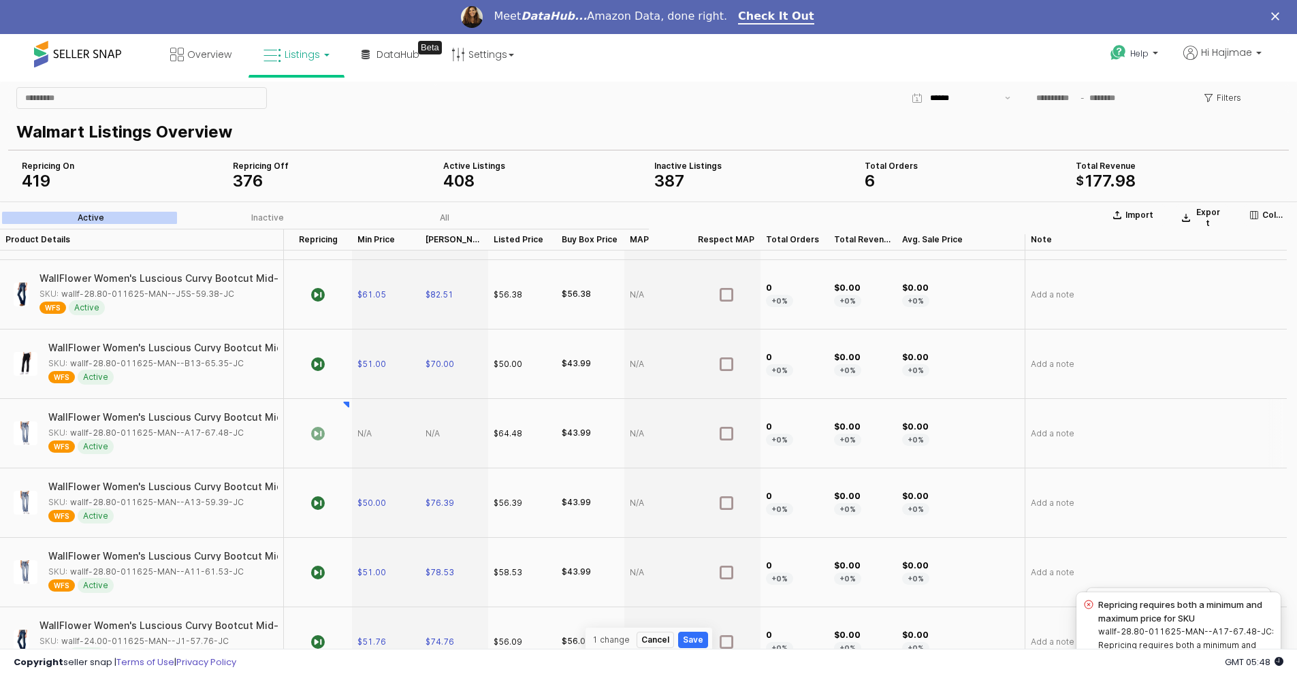
click at [380, 423] on div "App Frame" at bounding box center [386, 433] width 68 height 69
click at [374, 436] on div "App Frame" at bounding box center [386, 433] width 68 height 69
type input "**"
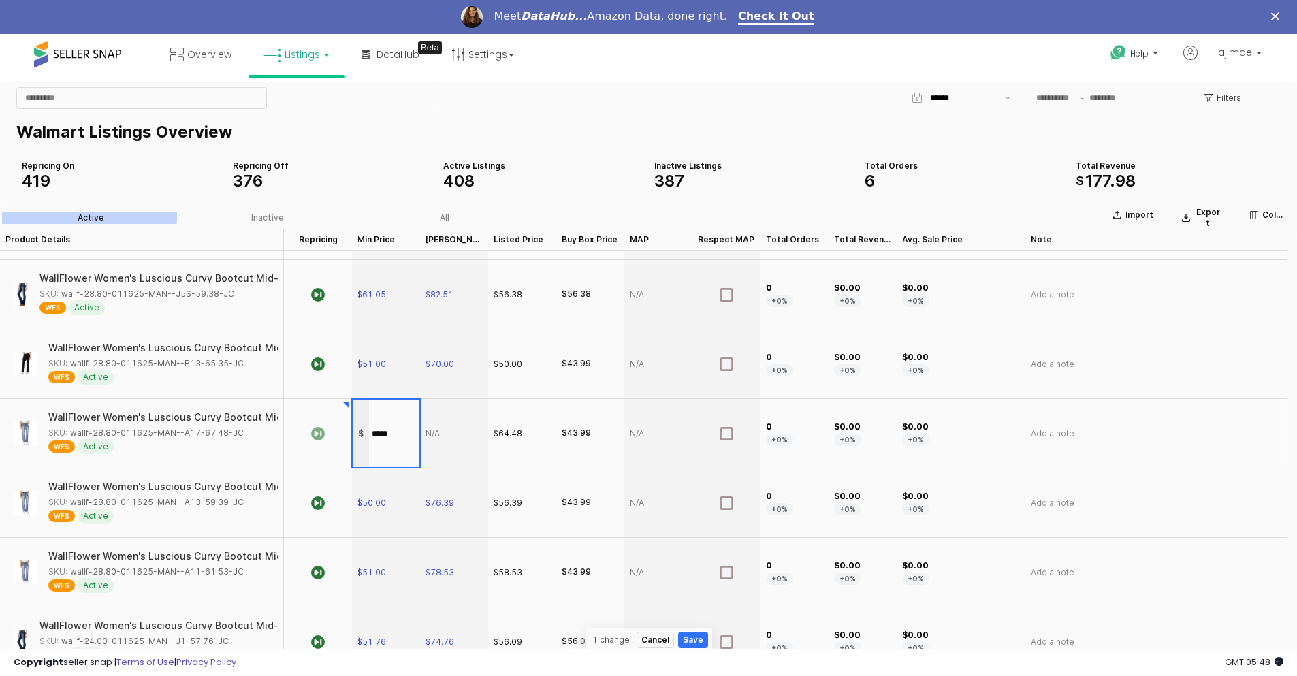
click at [450, 438] on section "Import Export Columns Active Inactive All Product Details Product Details Repri…" at bounding box center [648, 444] width 1297 height 486
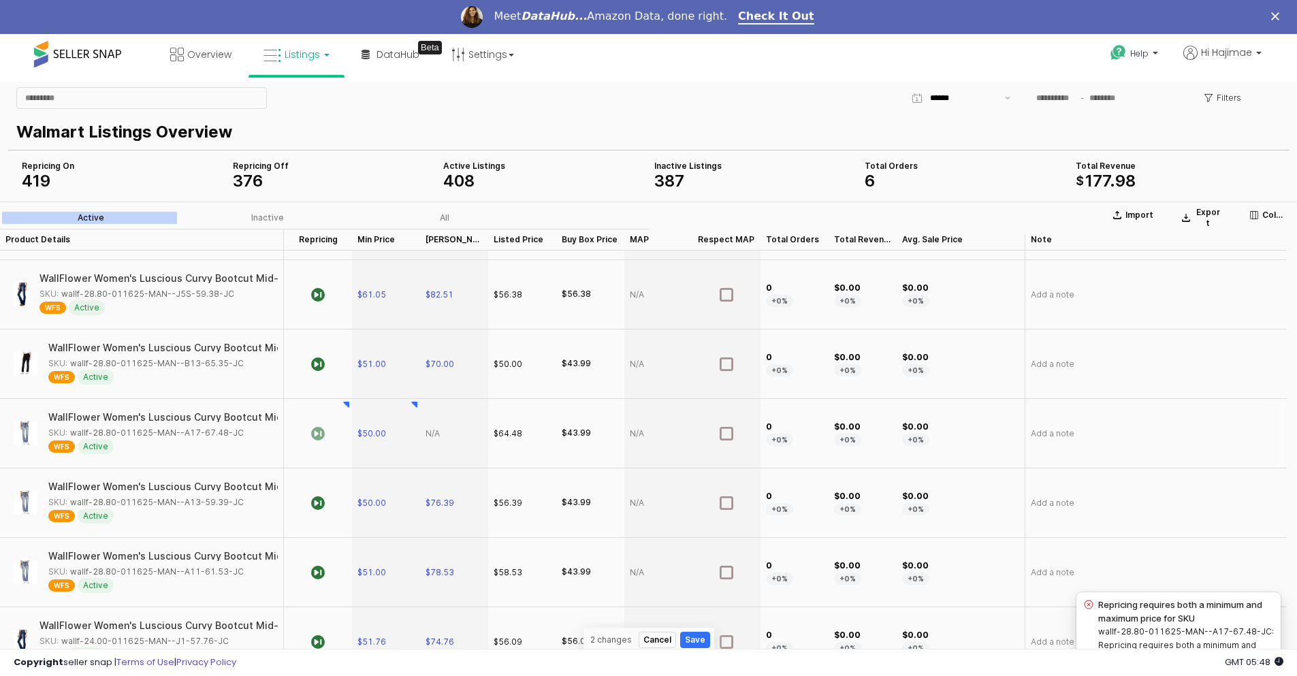
click at [450, 438] on div "App Frame" at bounding box center [454, 433] width 68 height 69
type input "*****"
click at [514, 440] on section "Import Export Columns Active Inactive All Product Details Product Details Repri…" at bounding box center [648, 444] width 1297 height 486
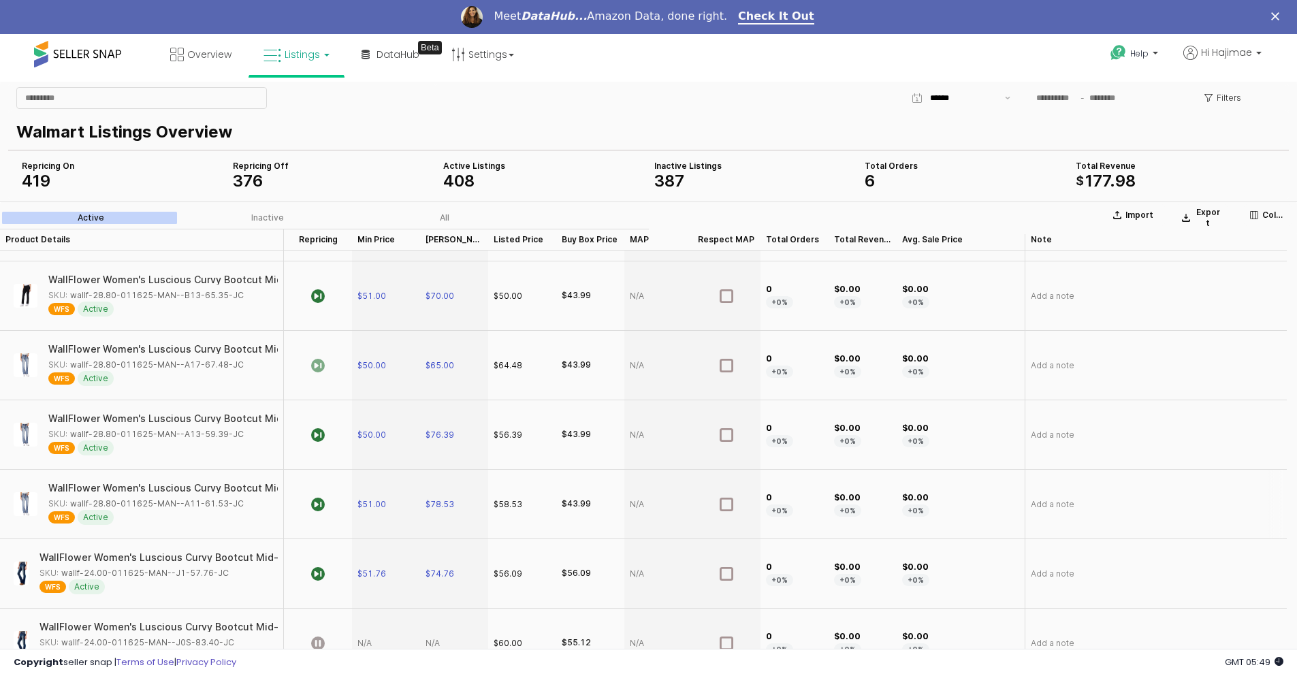
drag, startPoint x: 261, startPoint y: 508, endPoint x: 237, endPoint y: 502, distance: 25.1
click at [237, 502] on div "SKU: wallf-28.80-011625-MAN--A11-61.53-JC" at bounding box center [158, 504] width 221 height 12
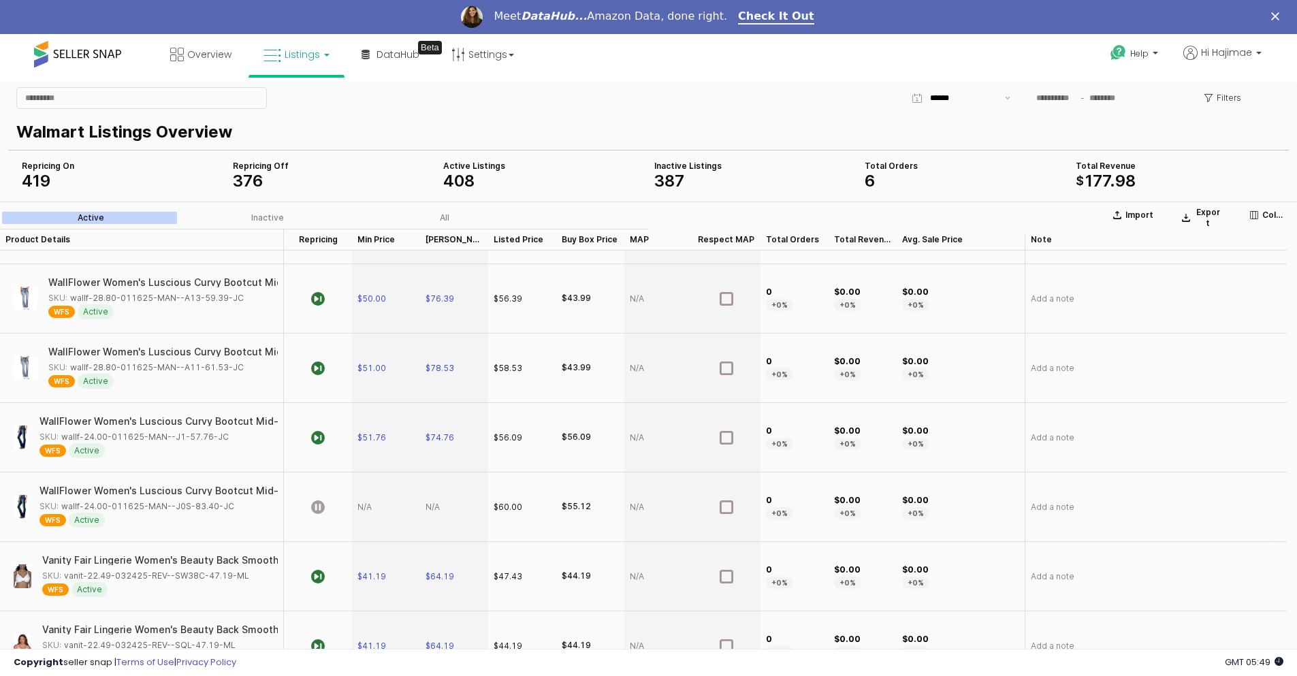
drag, startPoint x: 245, startPoint y: 506, endPoint x: 225, endPoint y: 506, distance: 19.7
click at [225, 506] on div "SKU: wallf-24.00-011625-MAN--J0S-83.40-JC" at bounding box center [154, 506] width 230 height 12
click at [436, 504] on div "App Frame" at bounding box center [454, 506] width 68 height 69
click at [368, 505] on div "App Frame" at bounding box center [386, 506] width 68 height 69
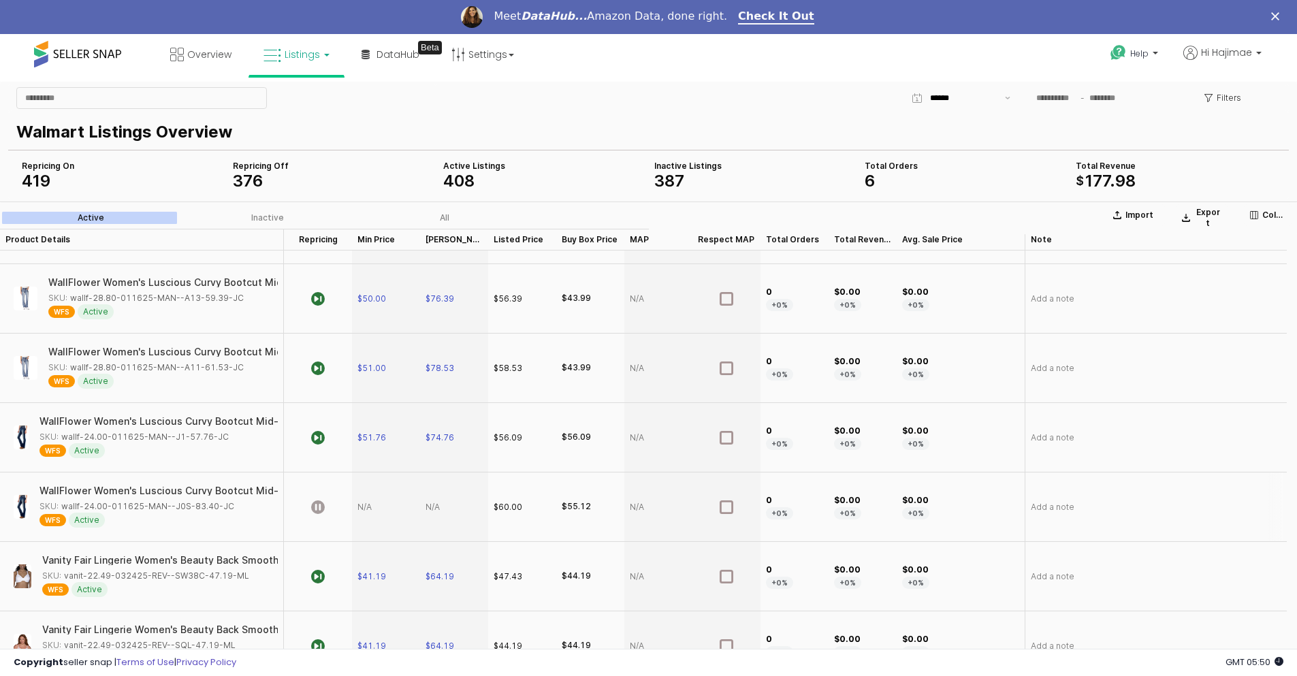
click at [357, 511] on div "App Frame" at bounding box center [386, 506] width 68 height 69
click at [323, 507] on icon "App Frame" at bounding box center [318, 507] width 14 height 14
click at [368, 506] on div "App Frame" at bounding box center [386, 506] width 68 height 69
click at [366, 502] on div "App Frame" at bounding box center [386, 506] width 68 height 69
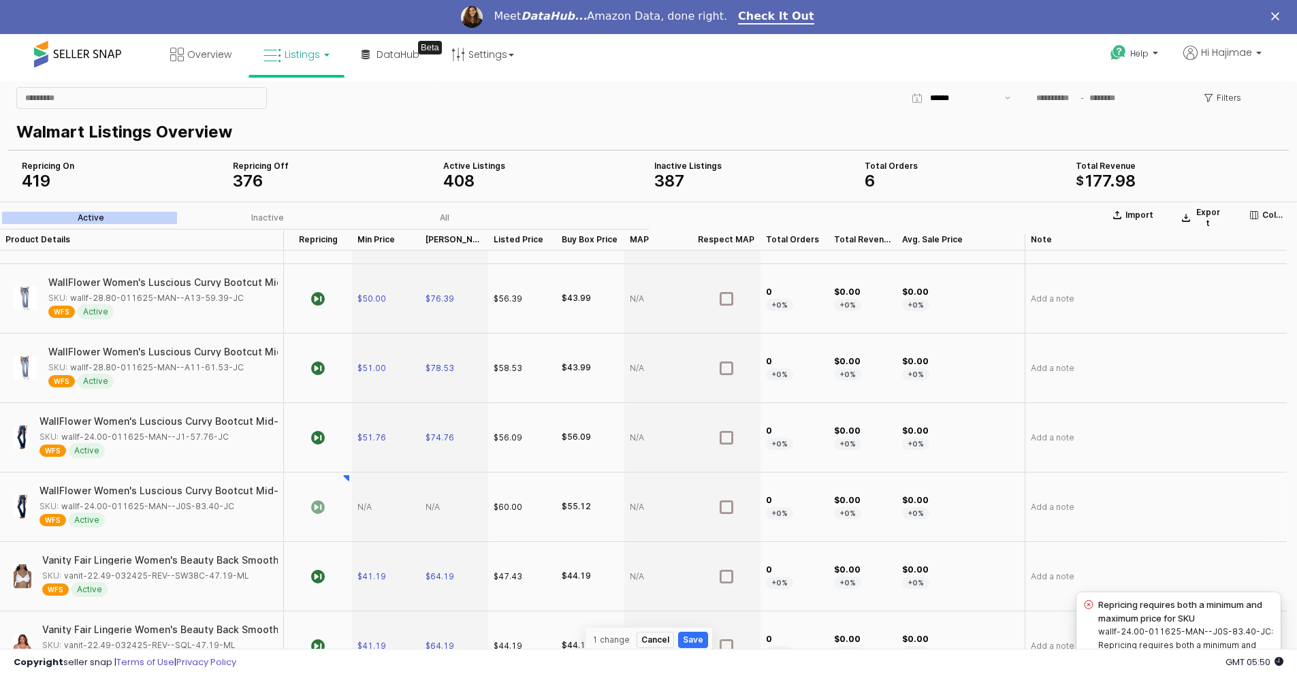
click at [366, 502] on div "App Frame" at bounding box center [386, 506] width 68 height 69
type input "**"
click at [461, 505] on section "Import Export Columns Active Inactive All Product Details Product Details Repri…" at bounding box center [648, 444] width 1297 height 486
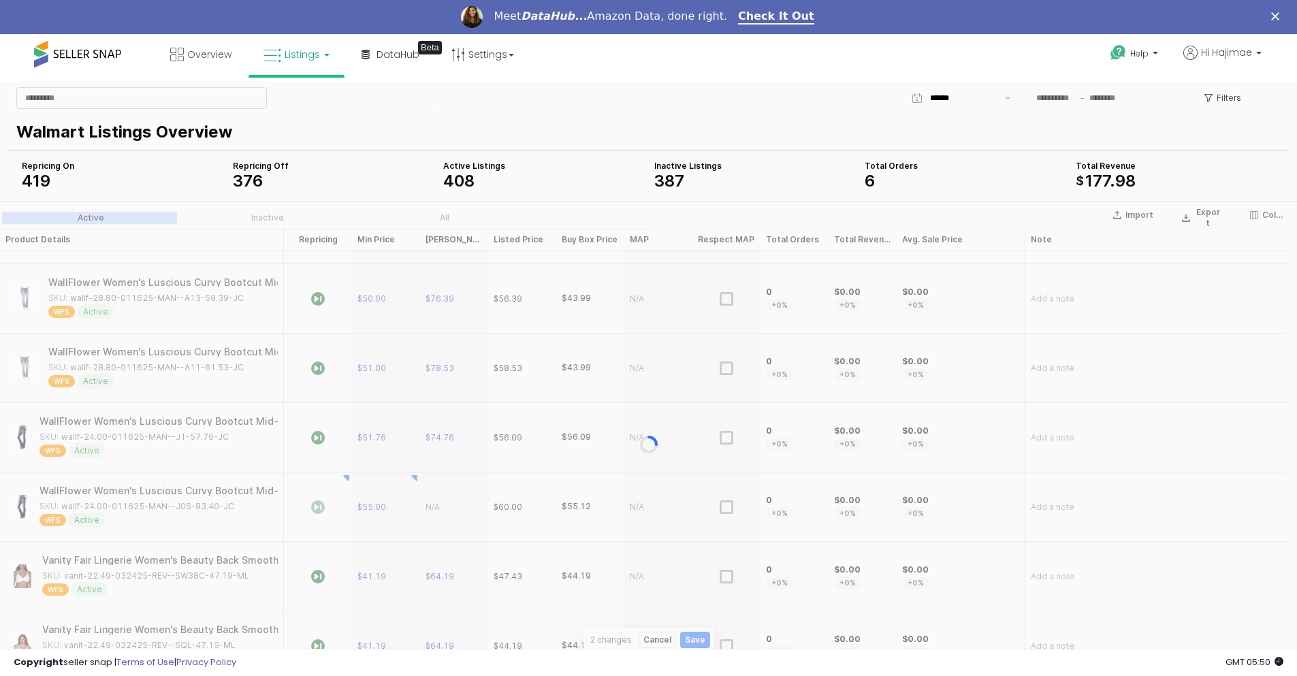
click at [461, 505] on div "App Frame" at bounding box center [648, 444] width 1297 height 486
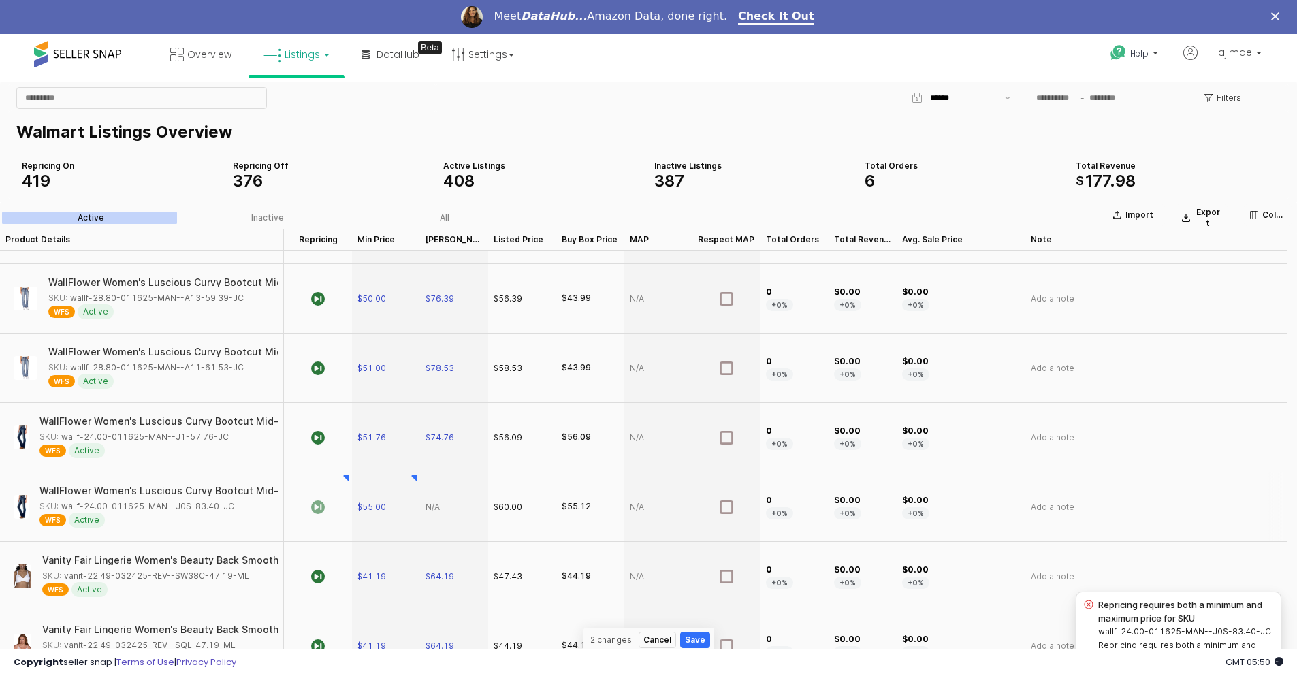
click at [453, 506] on div "App Frame" at bounding box center [454, 506] width 68 height 69
type input "*****"
click at [692, 639] on button "Save" at bounding box center [695, 640] width 30 height 16
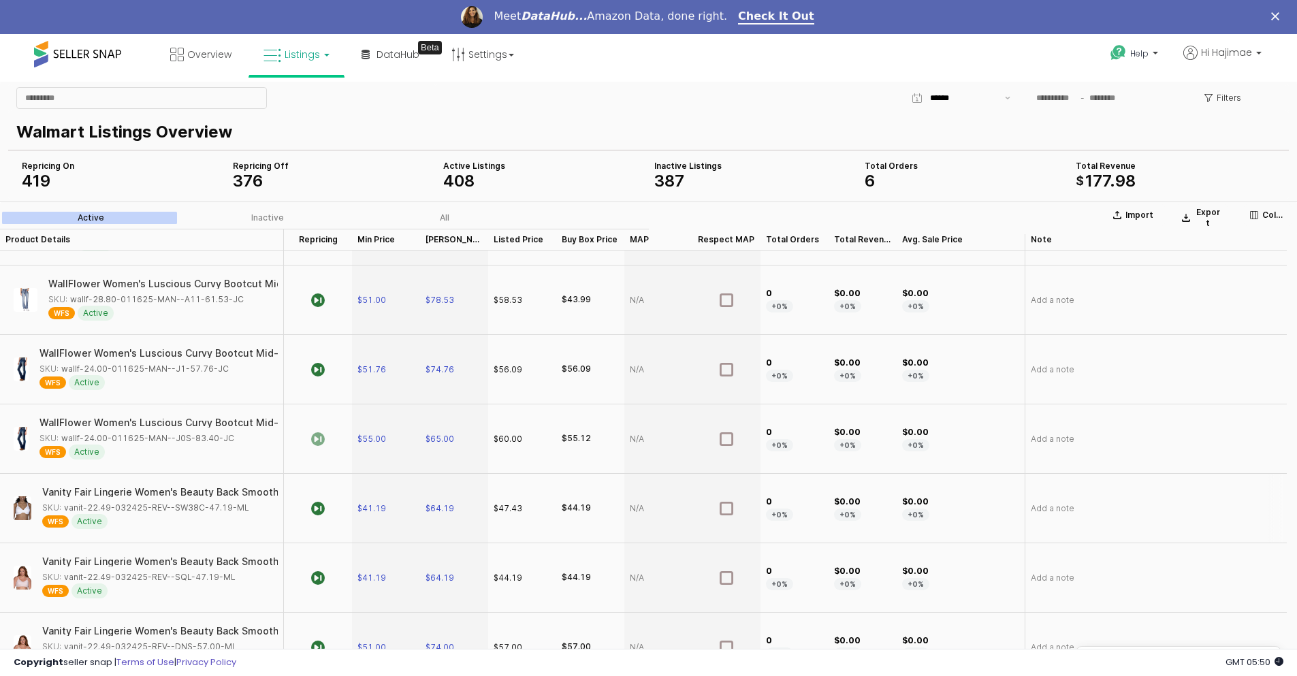
drag, startPoint x: 259, startPoint y: 508, endPoint x: 244, endPoint y: 508, distance: 15.7
click at [244, 508] on div "SKU: vanit-22.49-032425-REV--SW38C-47.19-ML" at bounding box center [155, 508] width 227 height 12
drag, startPoint x: 261, startPoint y: 509, endPoint x: 242, endPoint y: 510, distance: 19.1
click at [242, 510] on div "SKU: vanit-22.49-032425-REV--SW38C-47.19-ML" at bounding box center [155, 508] width 227 height 12
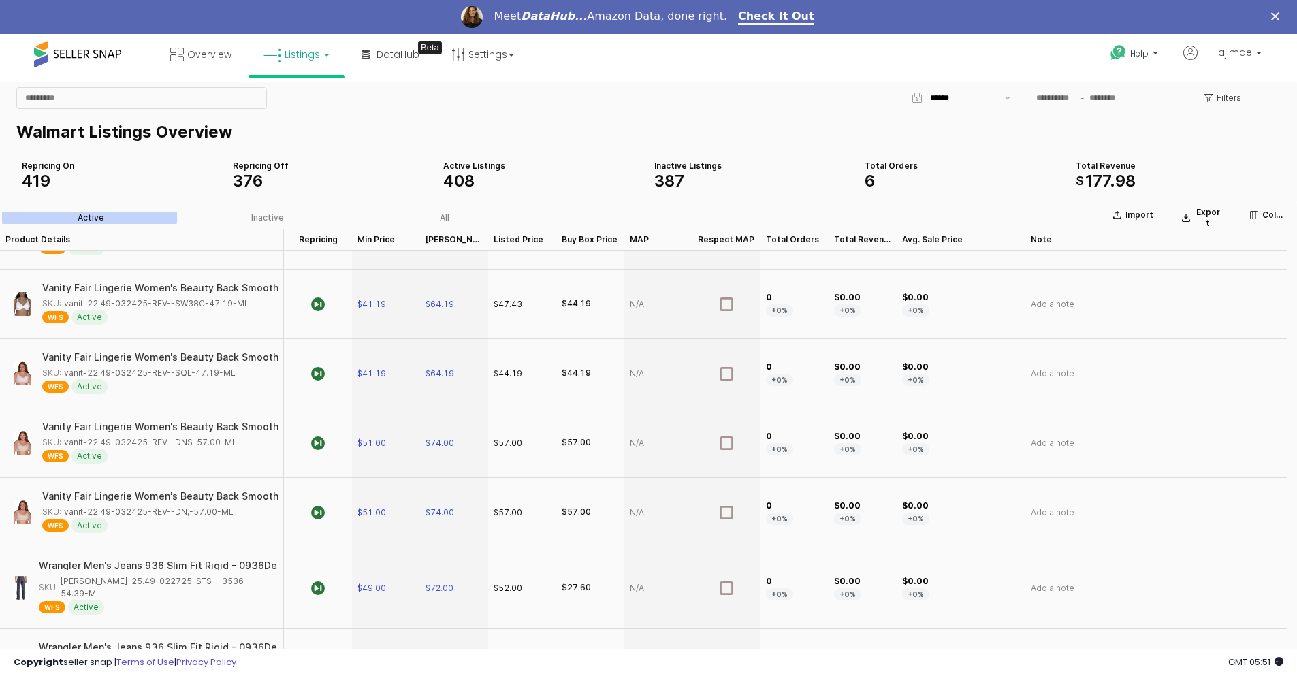
scroll to position [1021, 0]
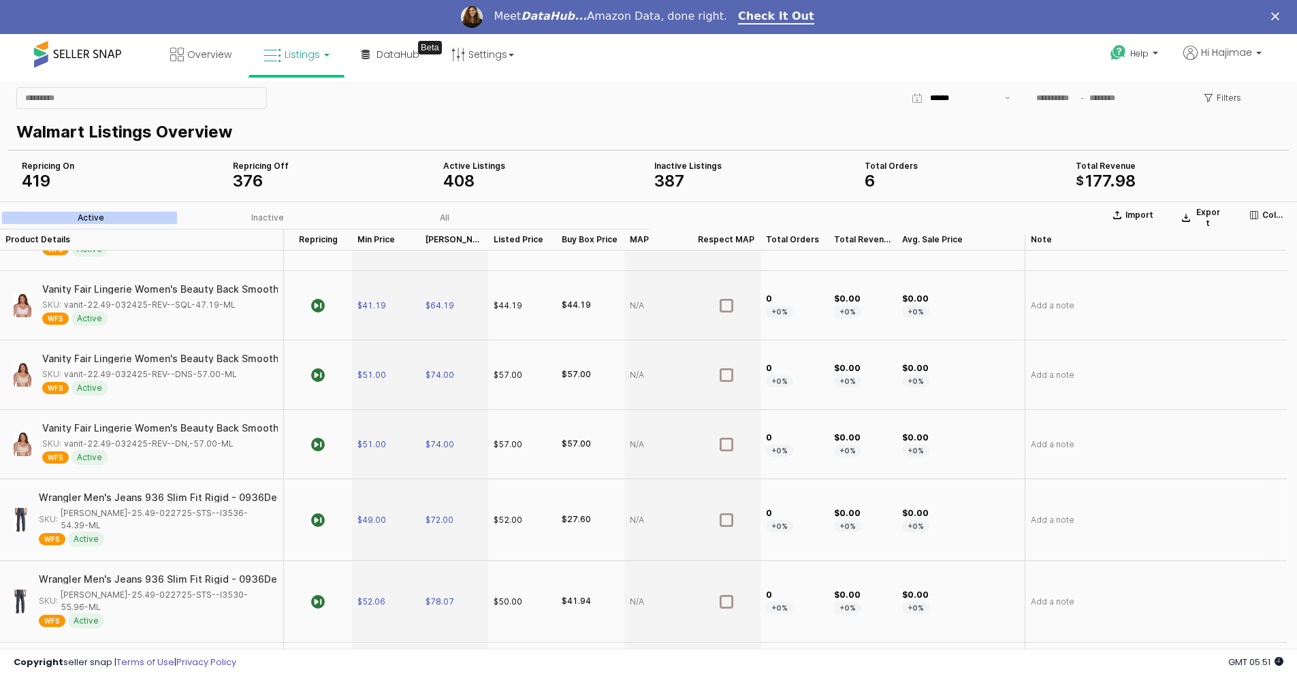
drag, startPoint x: 265, startPoint y: 517, endPoint x: 243, endPoint y: 517, distance: 22.5
click at [240, 515] on div "SKU: [PERSON_NAME]-25.49-022725-STS--I3536-54.39-ML" at bounding box center [154, 519] width 231 height 25
drag, startPoint x: 252, startPoint y: 515, endPoint x: 232, endPoint y: 515, distance: 19.7
click at [232, 515] on div "SKU: [PERSON_NAME]-25.49-022725-STS--I3536-54.39-ML" at bounding box center [154, 519] width 231 height 25
drag, startPoint x: 257, startPoint y: 587, endPoint x: 232, endPoint y: 582, distance: 25.1
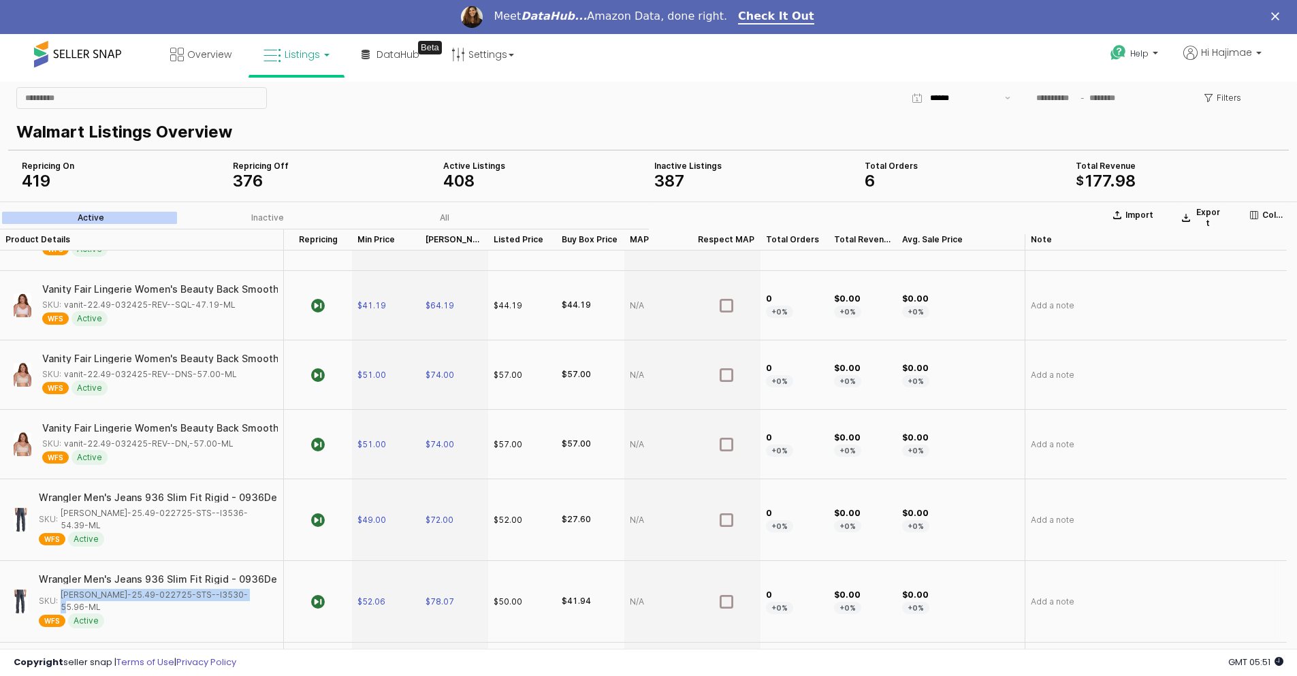
click at [232, 589] on div "SKU: [PERSON_NAME]-25.49-022725-STS--I3530-55.96-ML" at bounding box center [154, 601] width 231 height 25
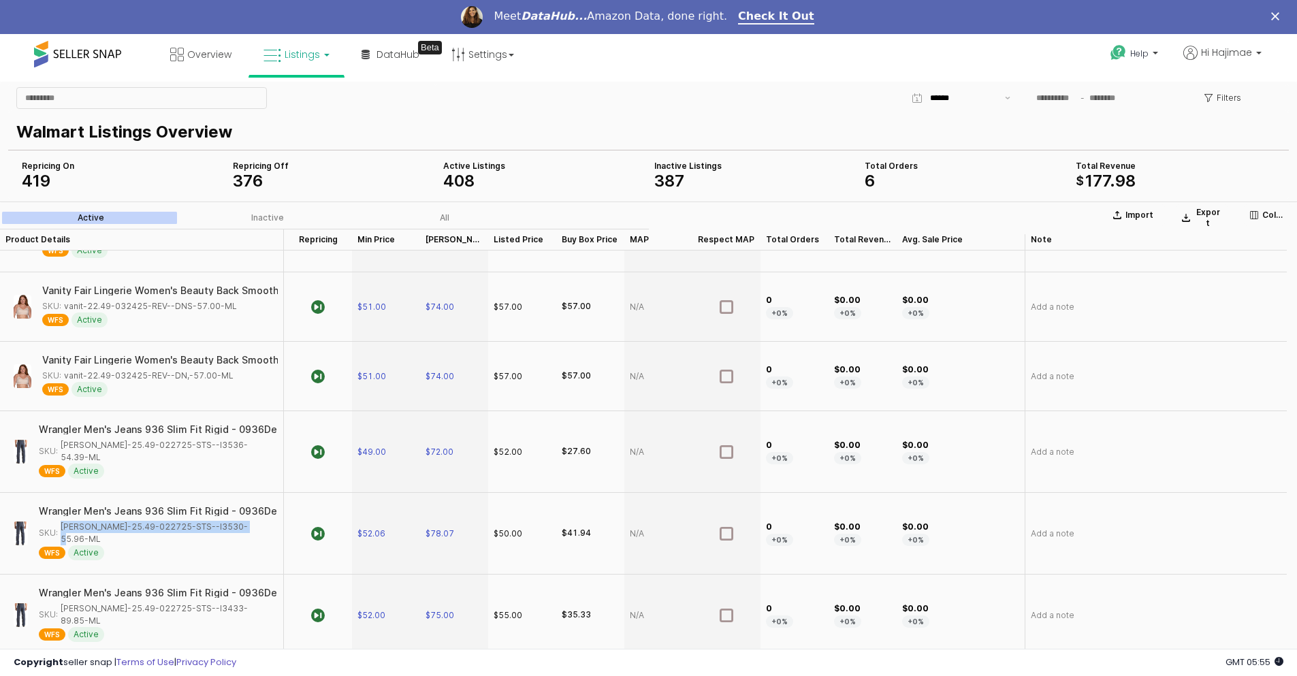
scroll to position [1157, 0]
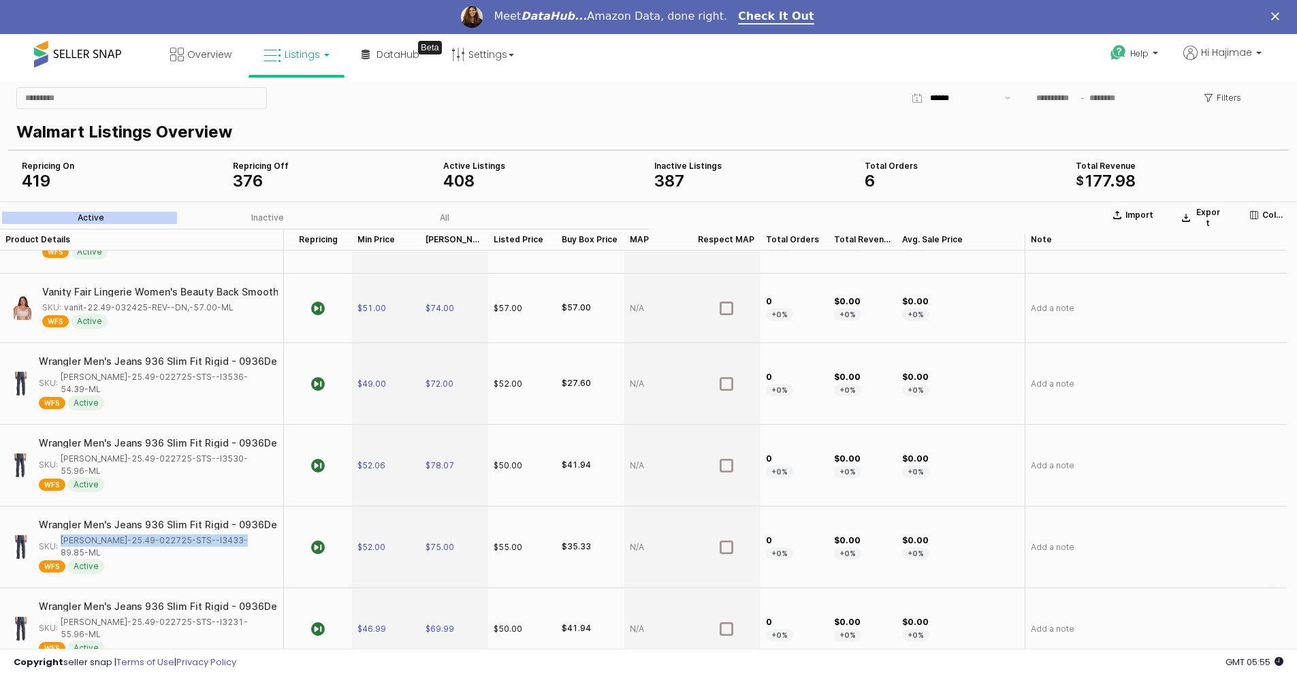
click at [229, 534] on div "SKU: [PERSON_NAME]-25.49-022725-STS--I3433-89.85-ML" at bounding box center [154, 546] width 231 height 25
click at [225, 534] on div "SKU: [PERSON_NAME]-25.49-022725-STS--I3433-89.85-ML" at bounding box center [154, 546] width 231 height 25
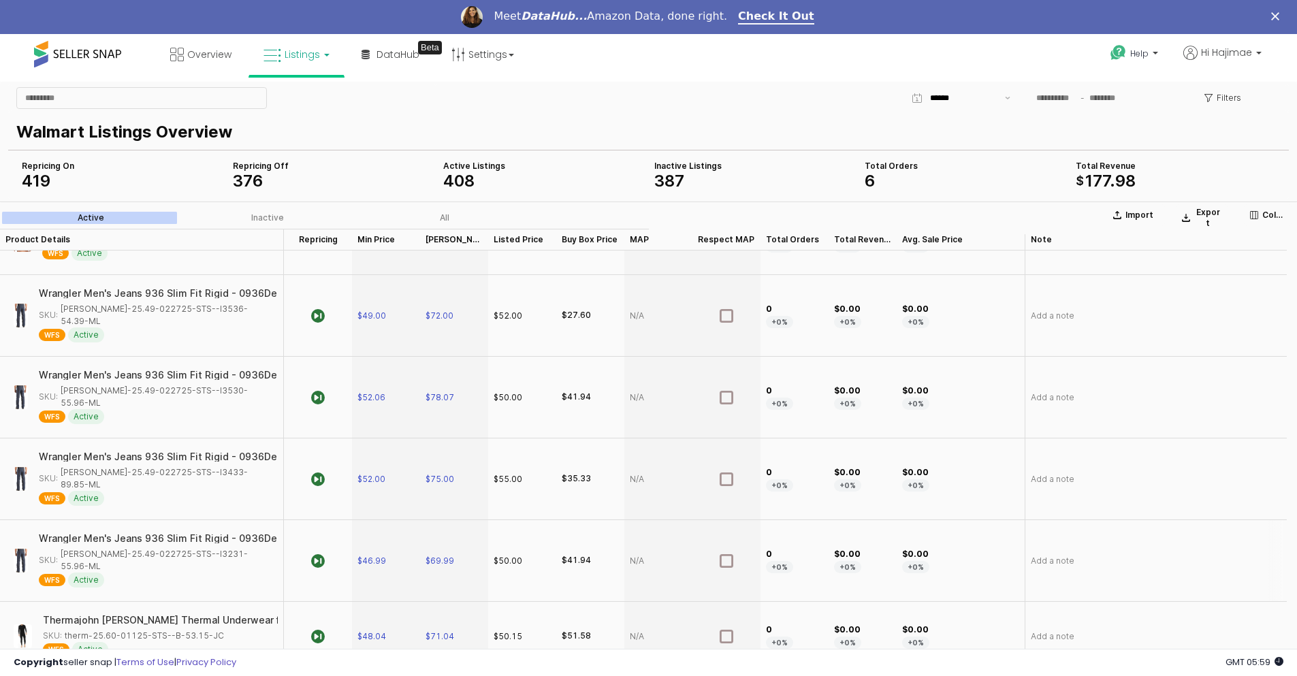
click at [187, 548] on div "SKU: [PERSON_NAME]-25.49-022725-STS--I3231-55.96-ML" at bounding box center [154, 560] width 231 height 25
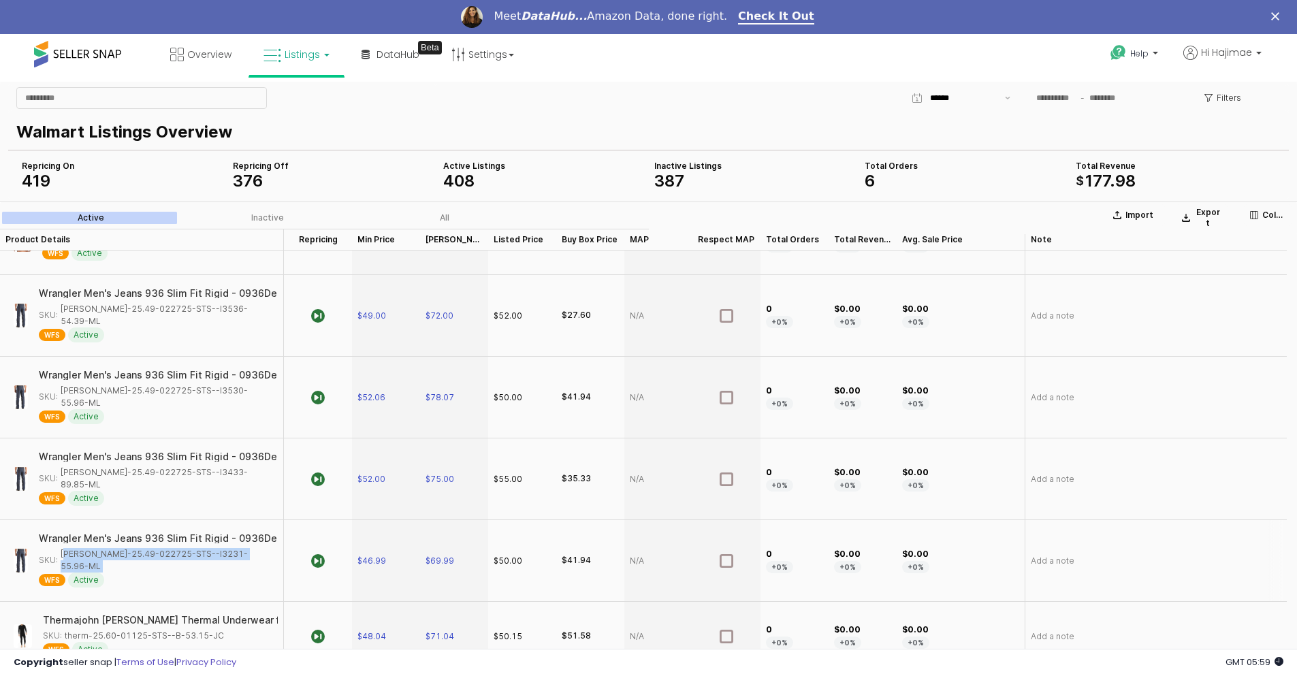
click at [187, 548] on div "SKU: [PERSON_NAME]-25.49-022725-STS--I3231-55.96-ML" at bounding box center [154, 560] width 231 height 25
click at [375, 555] on span "$46.99" at bounding box center [371, 560] width 29 height 11
type input "**"
click at [379, 555] on span "$46.00" at bounding box center [371, 560] width 29 height 11
click at [379, 519] on input "*****" at bounding box center [394, 518] width 50 height 15
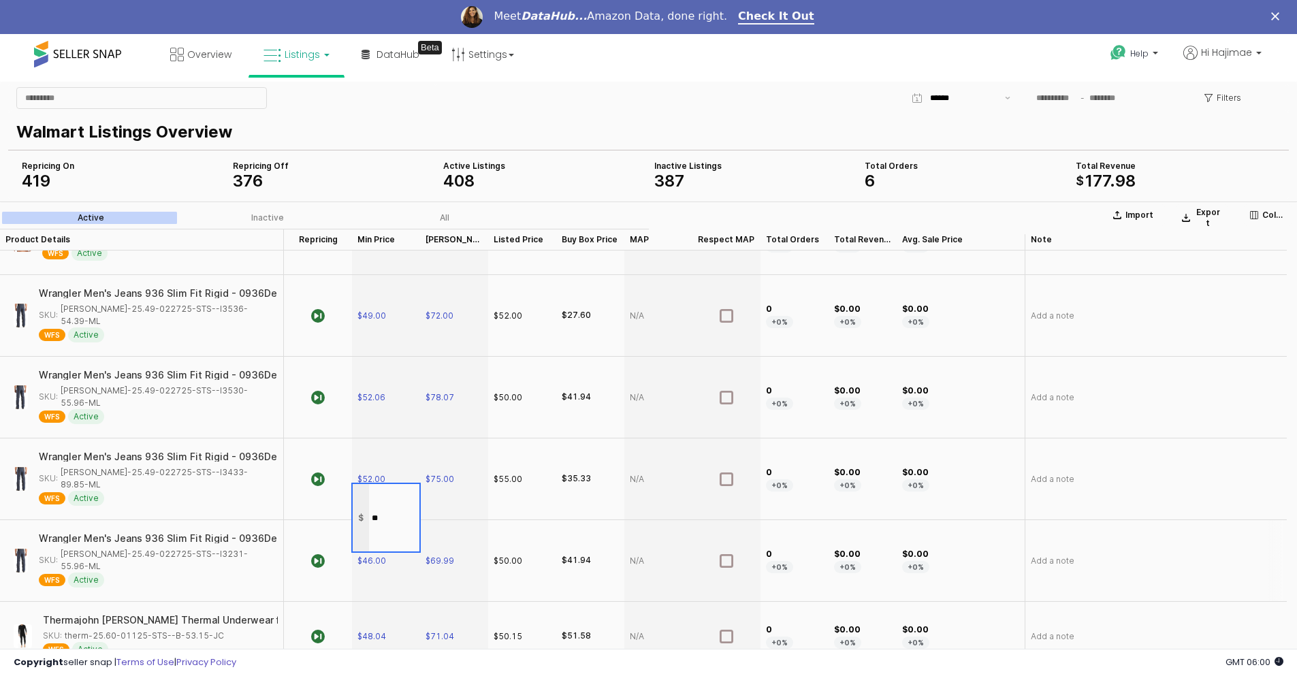
type input "*****"
click at [509, 520] on div "$50.00" at bounding box center [522, 561] width 68 height 82
click at [216, 548] on div "SKU: [PERSON_NAME]-25.49-022725-STS--I3231-55.96-ML" at bounding box center [154, 560] width 231 height 25
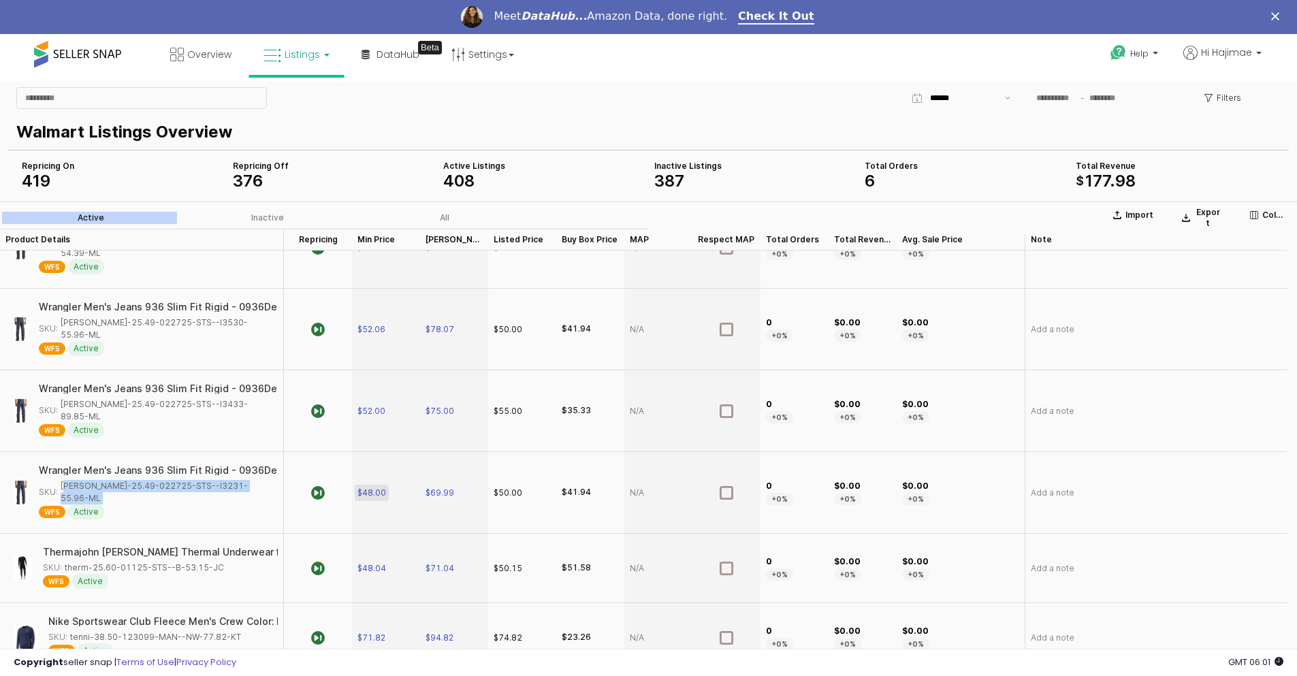
scroll to position [1361, 0]
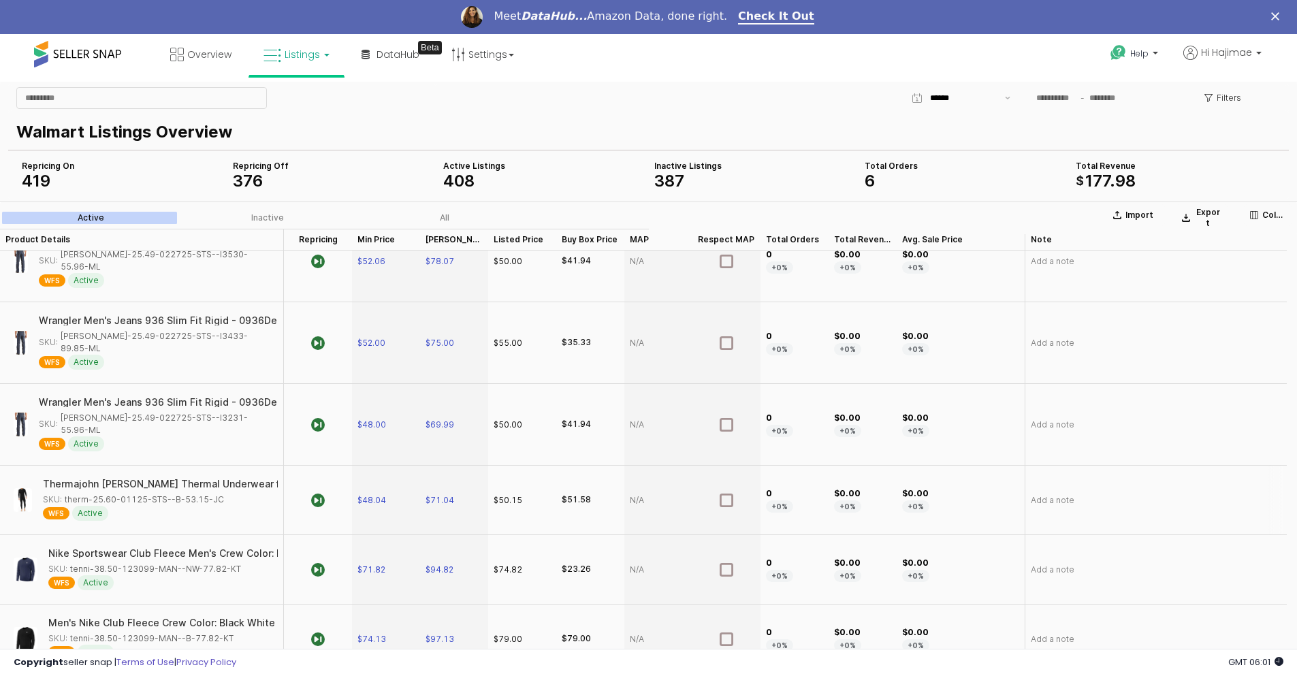
click at [182, 494] on div "SKU: therm-25.60-01125-STS--B-53.15-JC" at bounding box center [133, 500] width 181 height 12
click at [156, 563] on div "SKU: tenni-38.50-123099-MAN--NW-77.82-KT" at bounding box center [144, 569] width 193 height 12
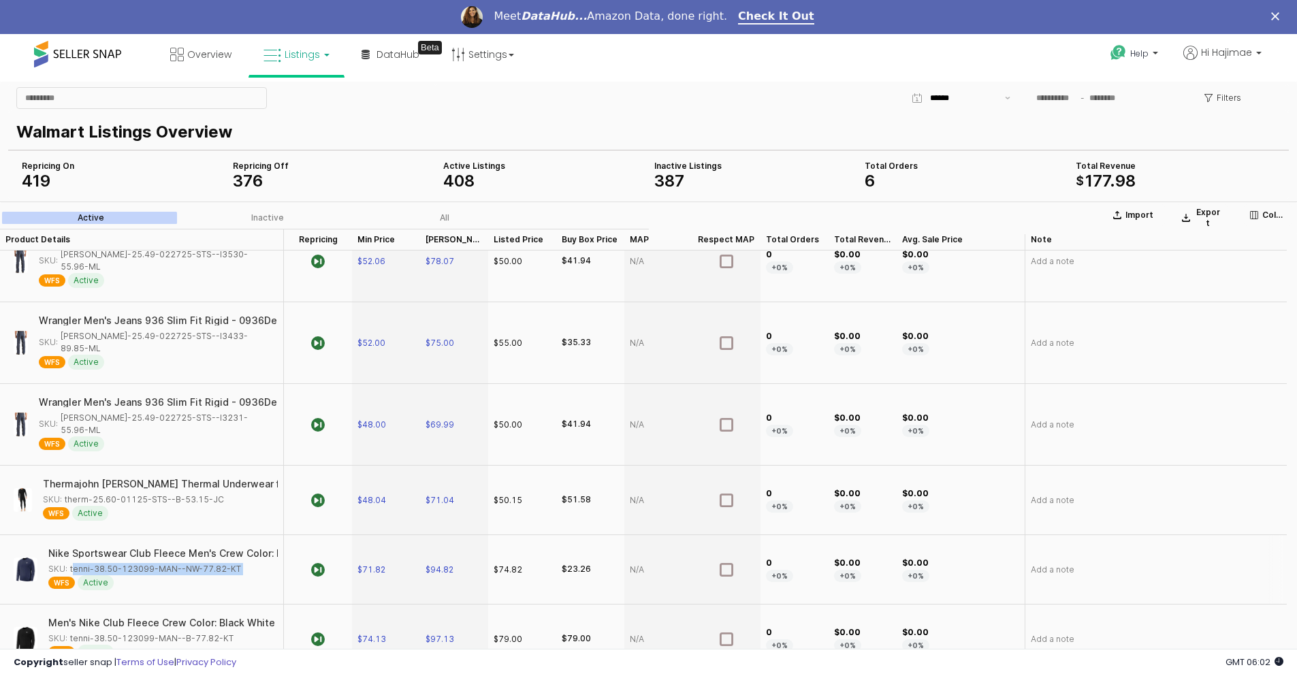
click at [156, 563] on div "SKU: tenni-38.50-123099-MAN--NW-77.82-KT" at bounding box center [144, 569] width 193 height 12
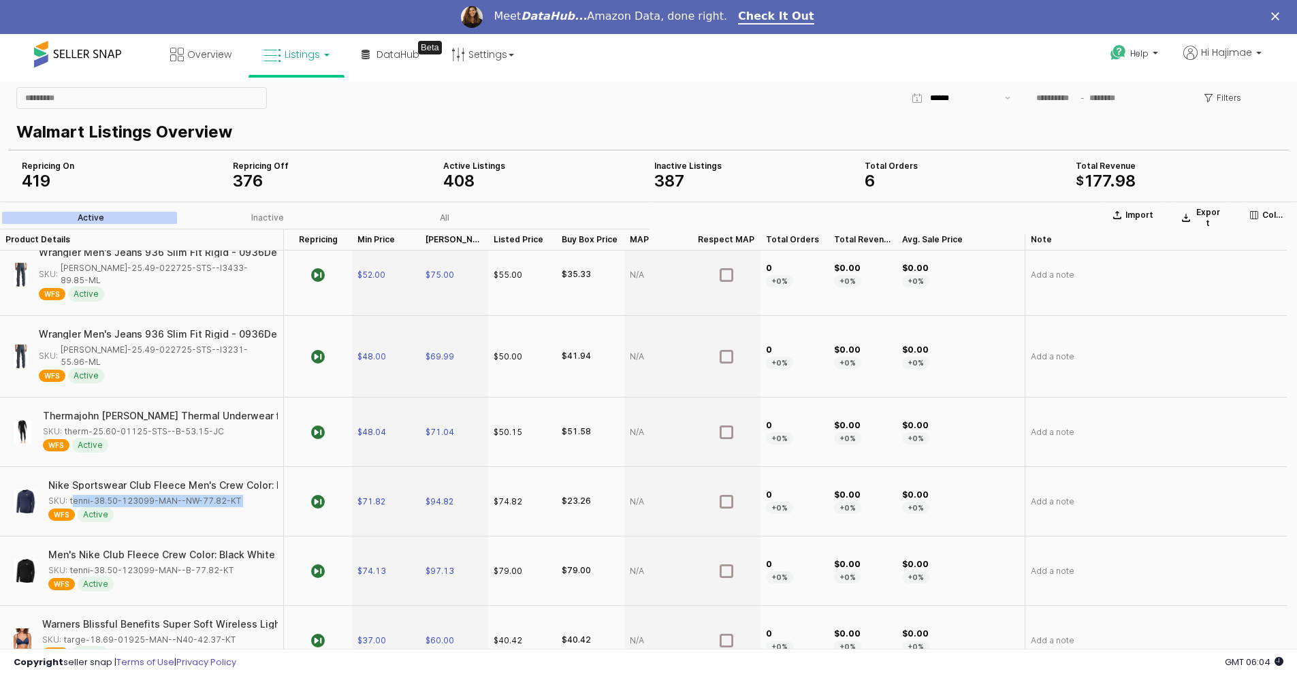
scroll to position [1566, 0]
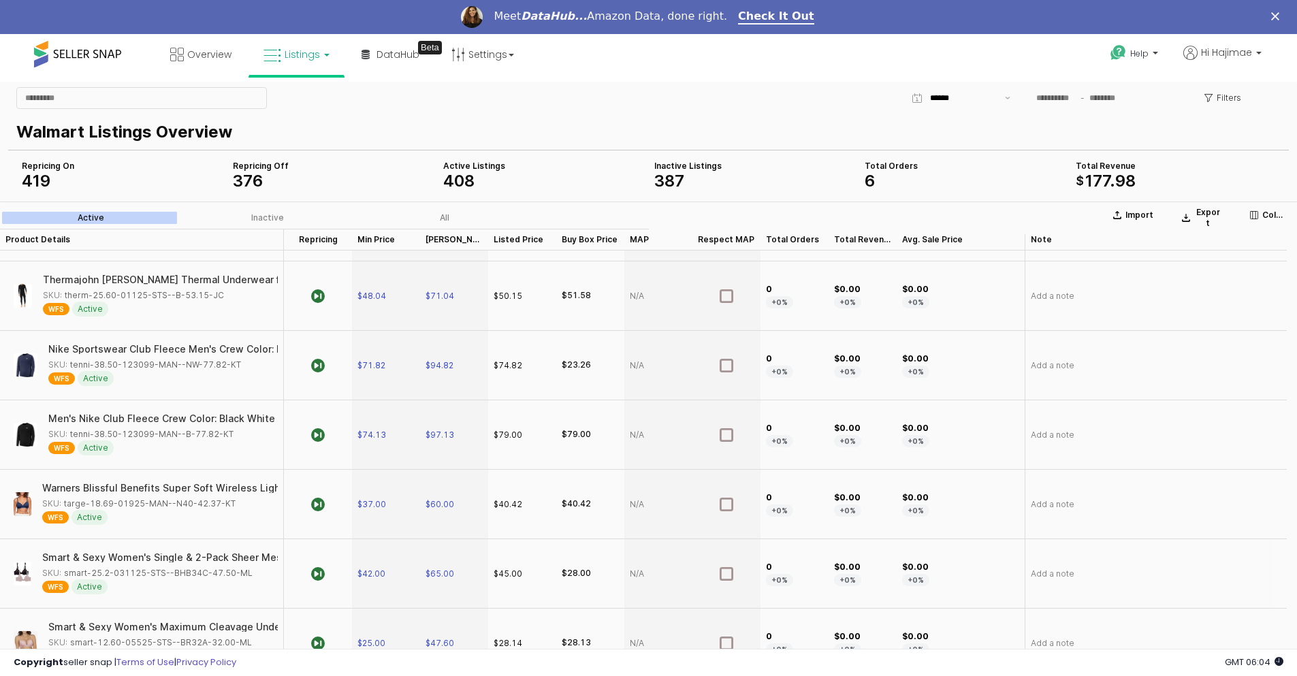
click at [142, 567] on div "SKU: smart-25.2-031125-STS--BHB34C-47.50-ML" at bounding box center [147, 573] width 210 height 12
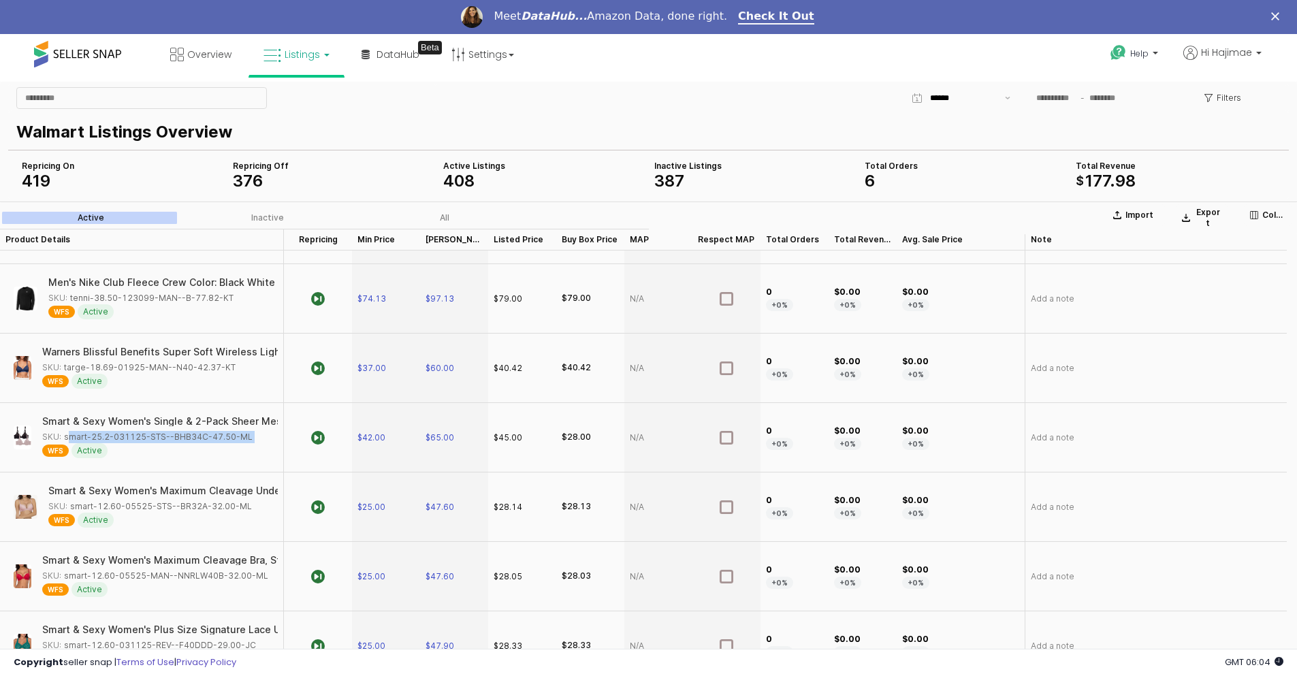
scroll to position [1770, 0]
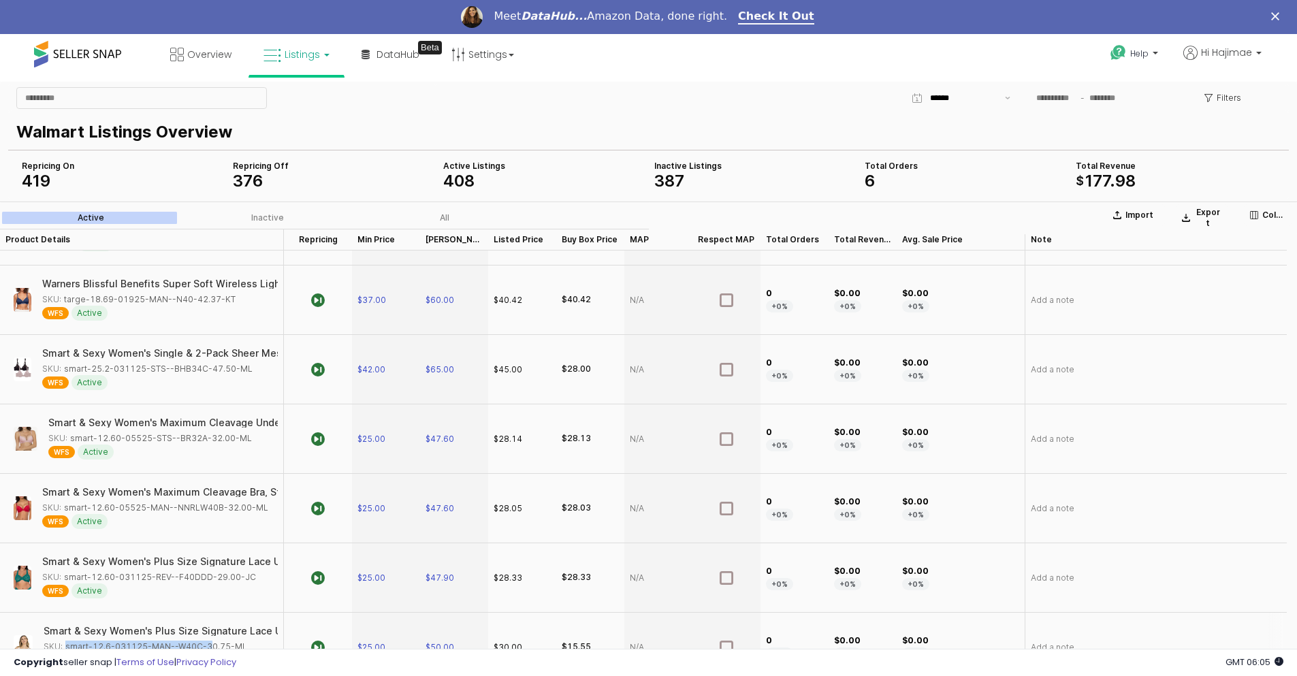
click at [201, 641] on div "SKU: smart-12.6-031125-MAN--W40C-30.75-ML" at bounding box center [146, 647] width 204 height 12
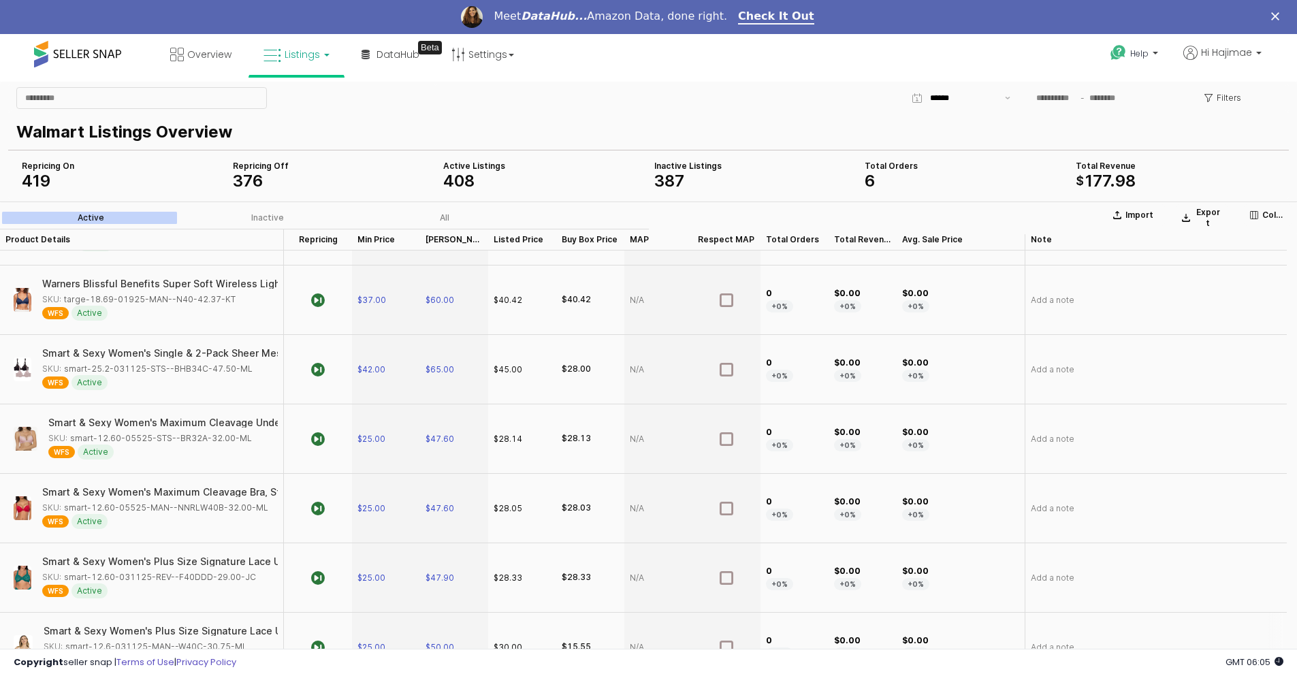
click at [234, 626] on div "Smart & Sexy Women's Plus Size Signature Lace Unlined Underwire Bra with Added …" at bounding box center [157, 647] width 226 height 42
click at [233, 641] on div "SKU: smart-12.6-031125-MAN--W40C-30.75-ML" at bounding box center [146, 647] width 204 height 12
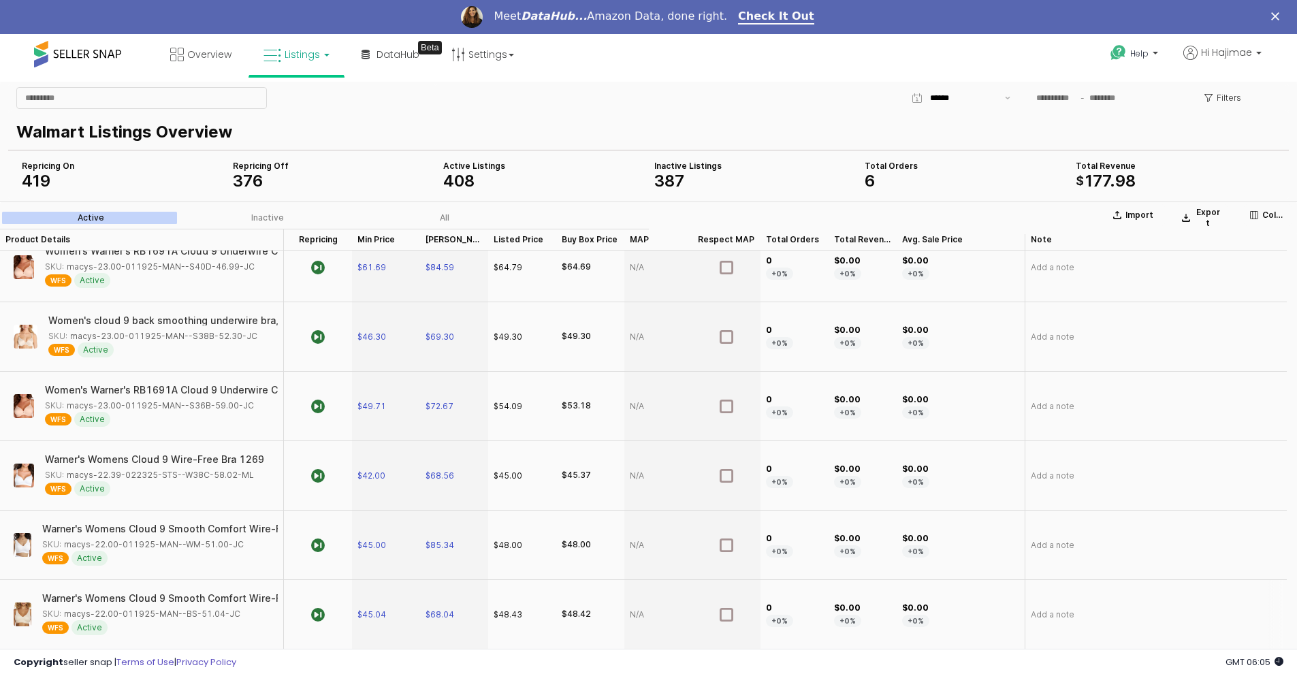
scroll to position [2655, 0]
click at [167, 617] on div "SKU: macys-22-031325-MAN--B40D-45.58-ML" at bounding box center [147, 615] width 198 height 12
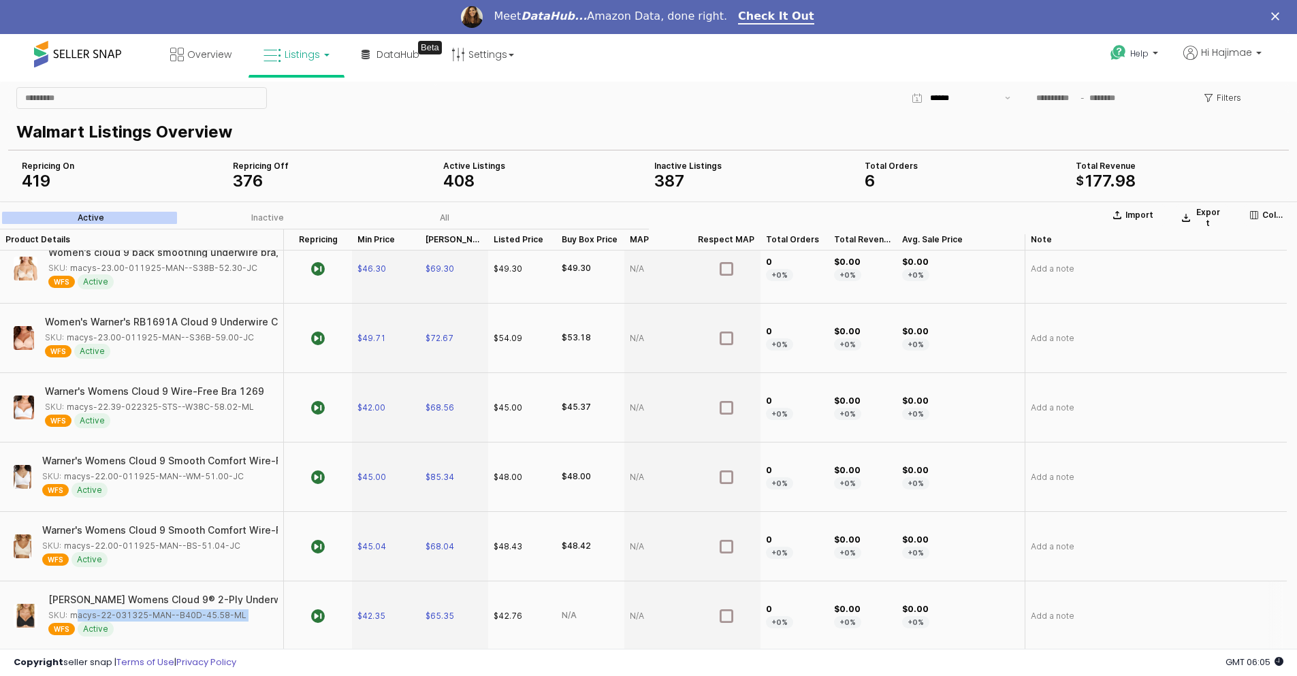
click at [167, 617] on div "SKU: macys-22-031325-MAN--B40D-45.58-ML" at bounding box center [147, 615] width 198 height 12
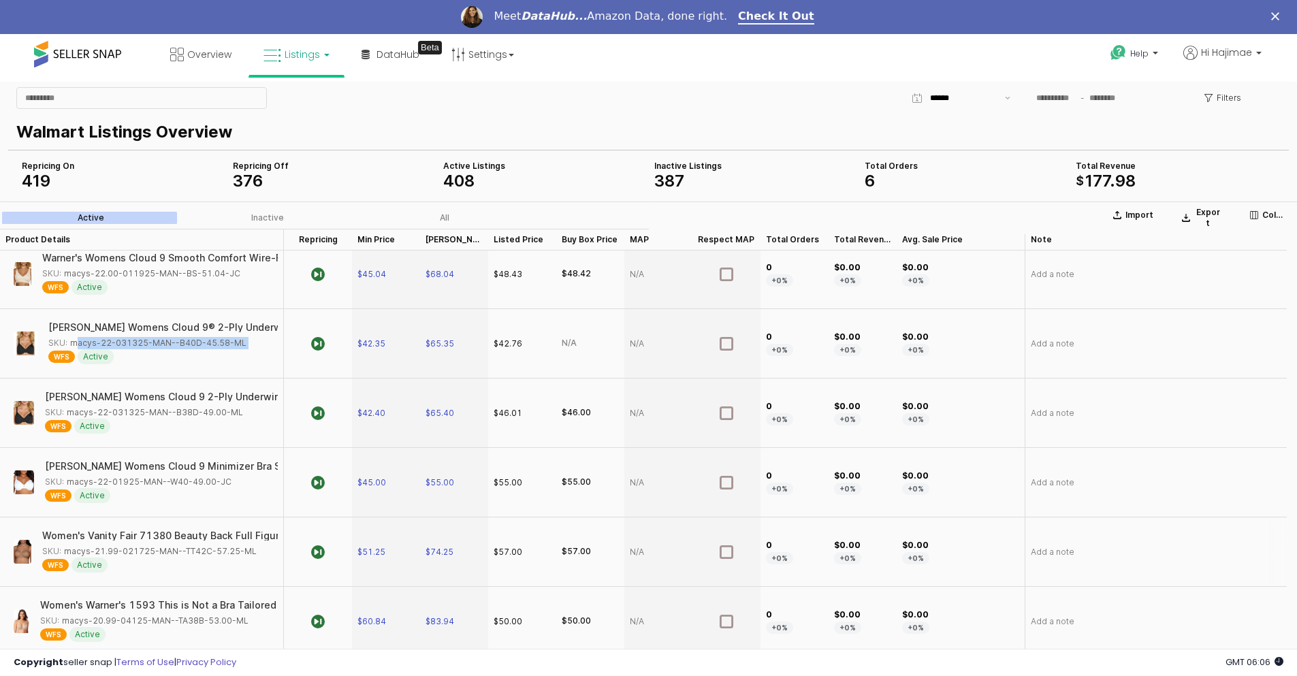
scroll to position [2995, 0]
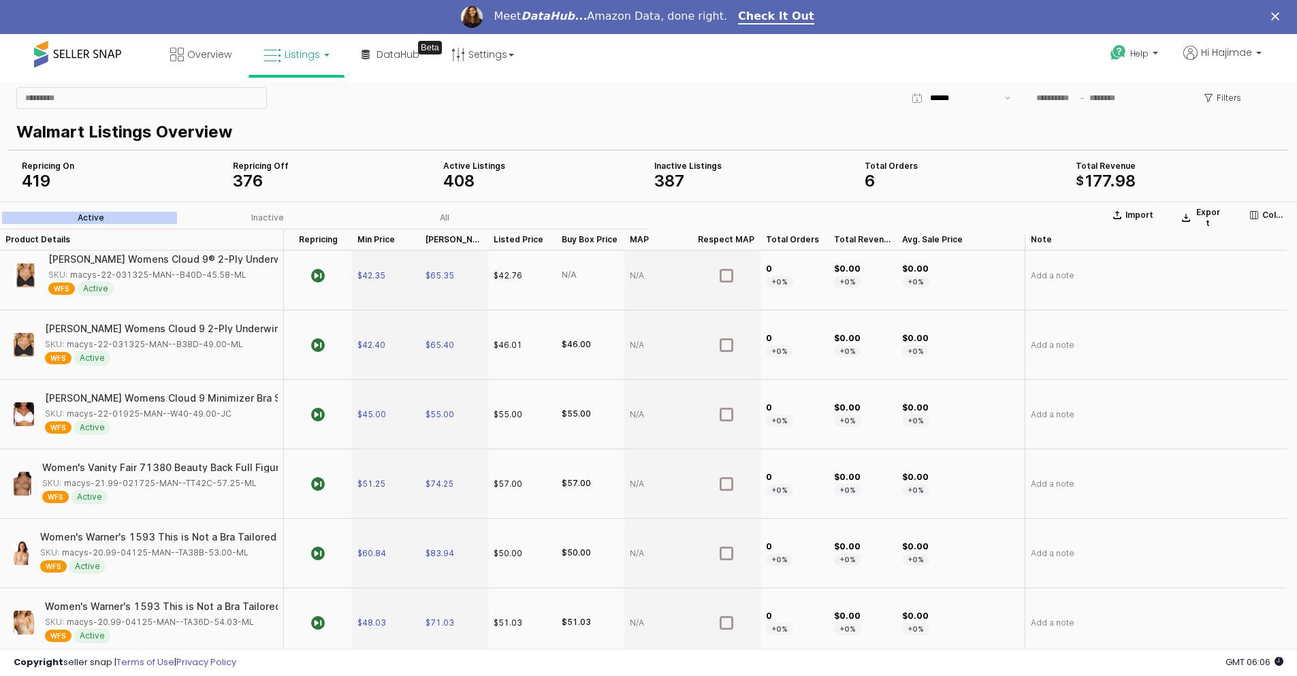
click at [157, 553] on div "SKU: macys-20.99-04125-MAN--TA38B-53.00-ML" at bounding box center [144, 553] width 208 height 12
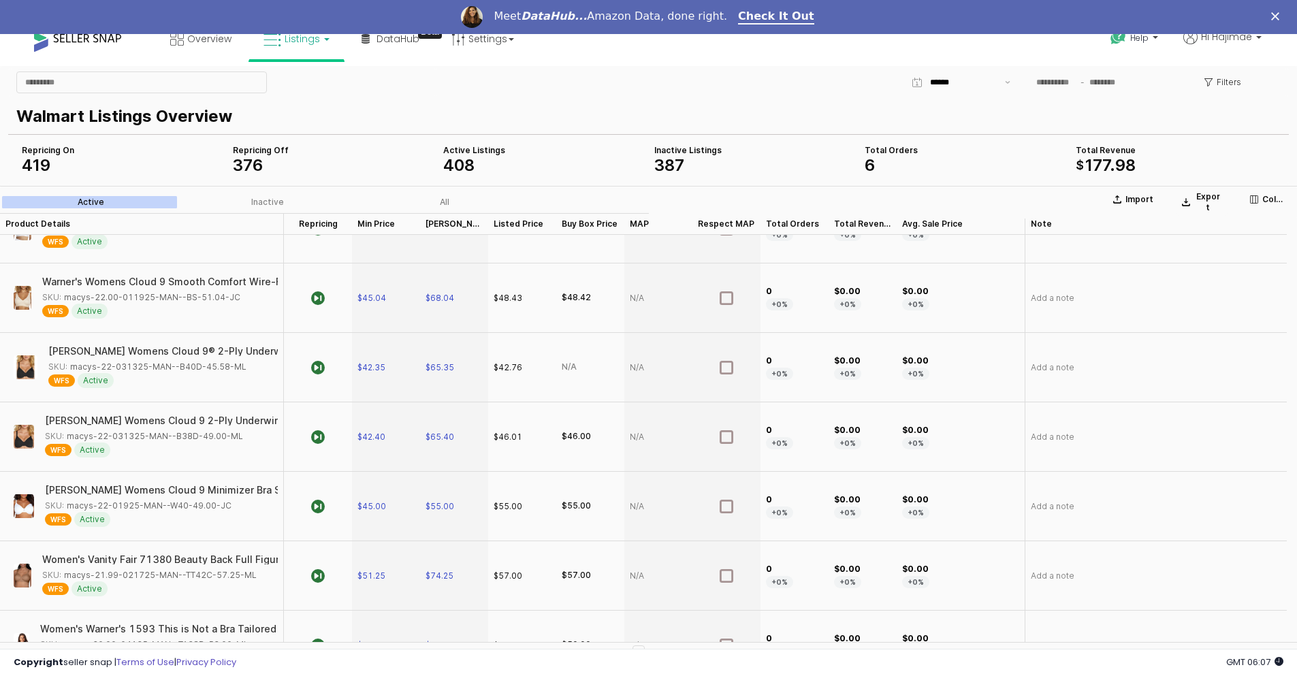
scroll to position [3064, 0]
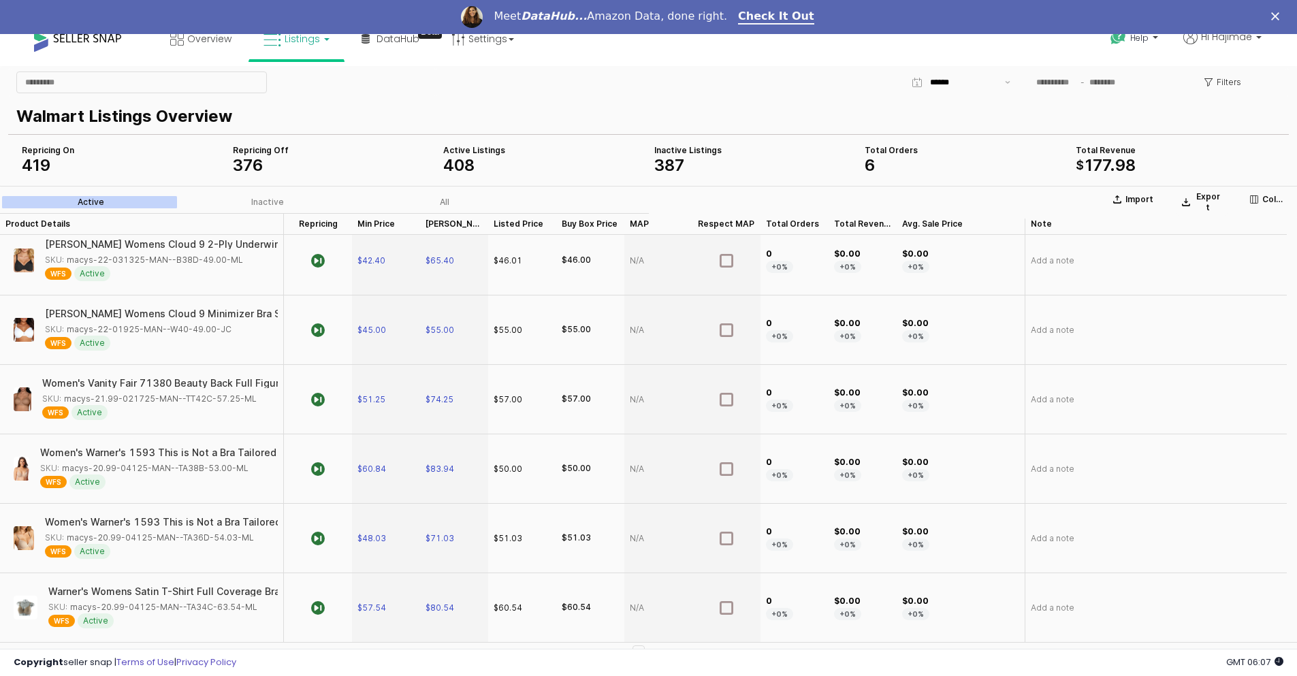
drag, startPoint x: 1295, startPoint y: 607, endPoint x: 1180, endPoint y: 715, distance: 157.5
click at [1272, 658] on span "GMT 06:07" at bounding box center [1254, 662] width 57 height 13
click at [645, 645] on div "*" at bounding box center [638, 653] width 12 height 16
click at [1274, 661] on span "GMT 06:07" at bounding box center [1254, 662] width 57 height 13
click at [1279, 13] on icon "Close" at bounding box center [1275, 16] width 8 height 8
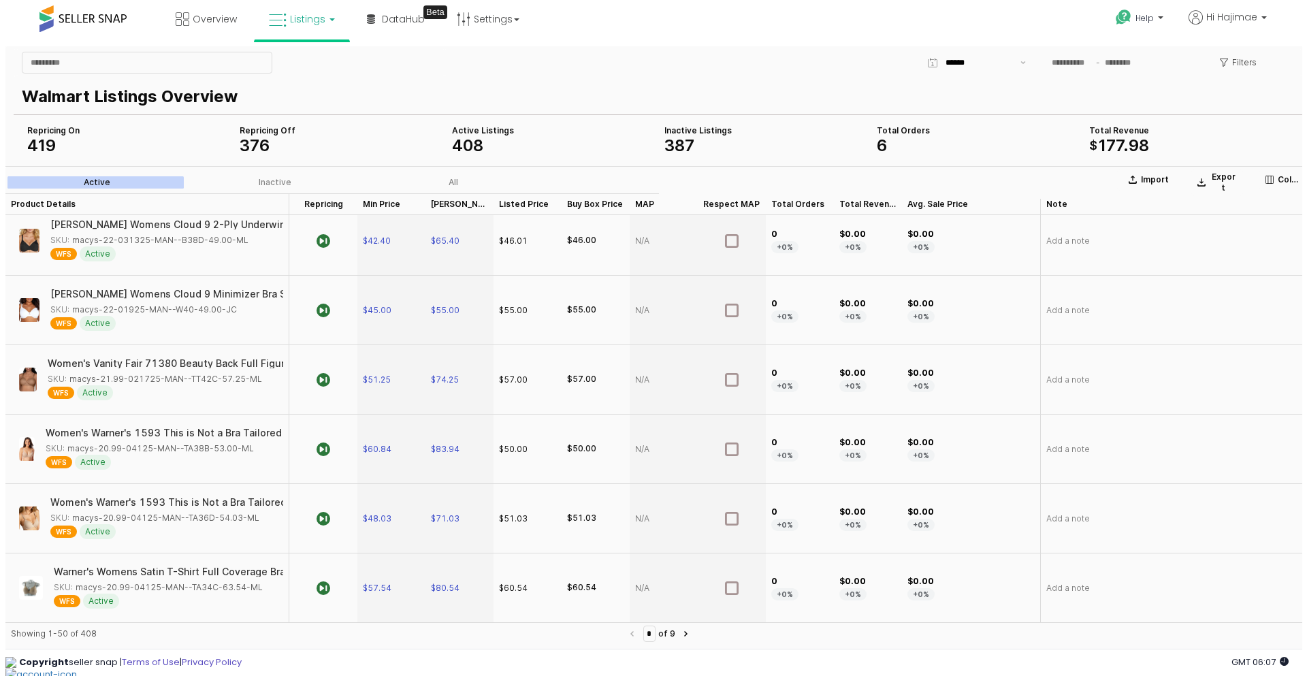
scroll to position [0, 0]
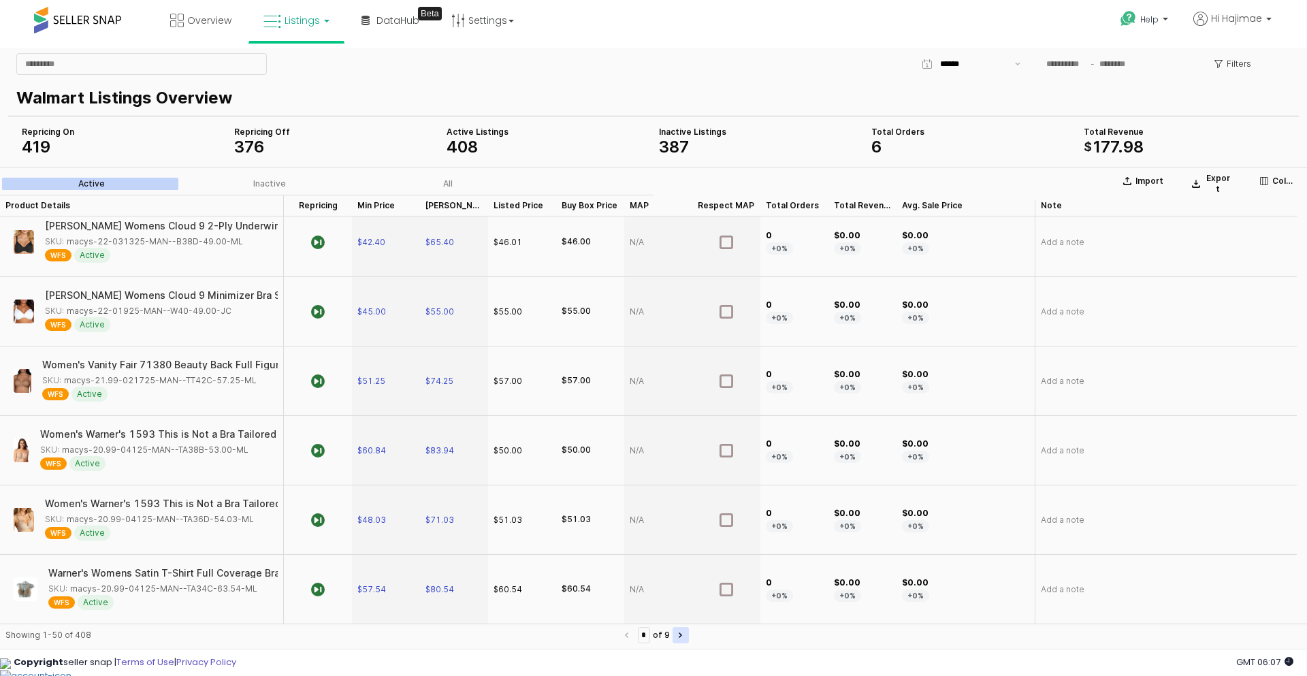
click at [688, 634] on button "Next page" at bounding box center [681, 635] width 16 height 16
type input "*"
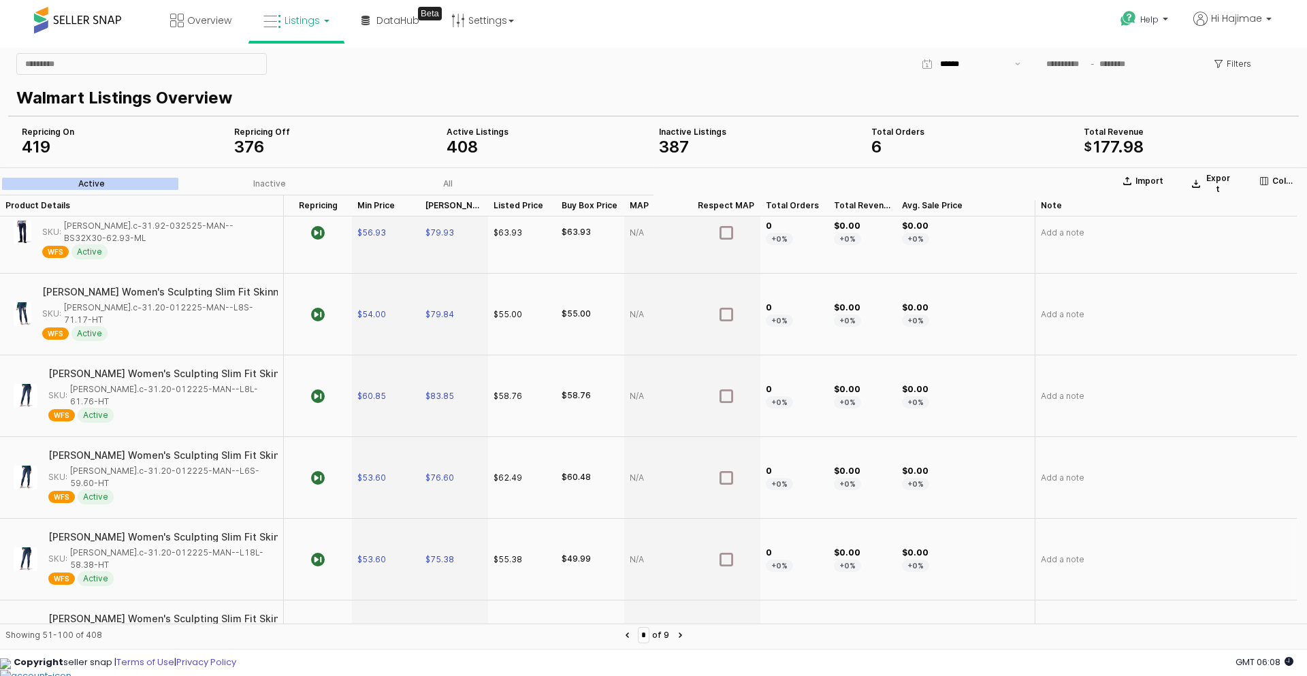
click at [125, 547] on div "SKU: [PERSON_NAME].c-31.20-012225-MAN--L18L-58.38-HT" at bounding box center [158, 559] width 221 height 25
